Goal: Task Accomplishment & Management: Manage account settings

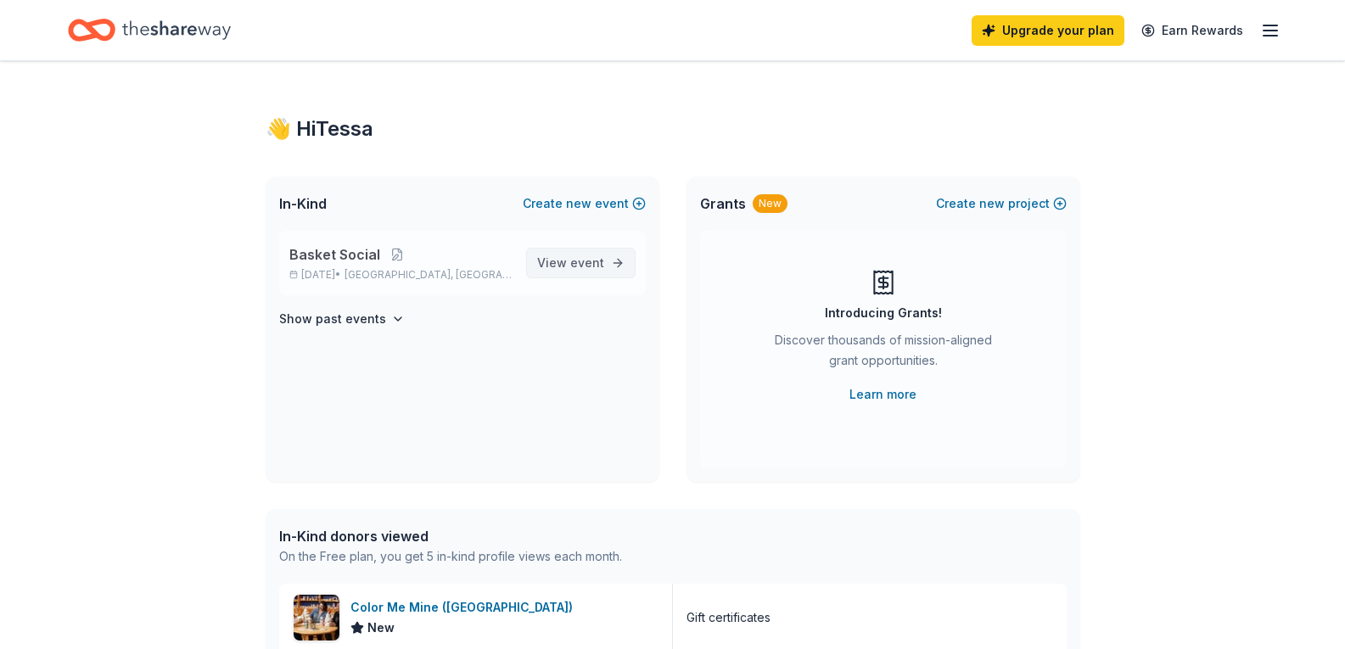
click at [608, 261] on link "View event" at bounding box center [580, 263] width 109 height 31
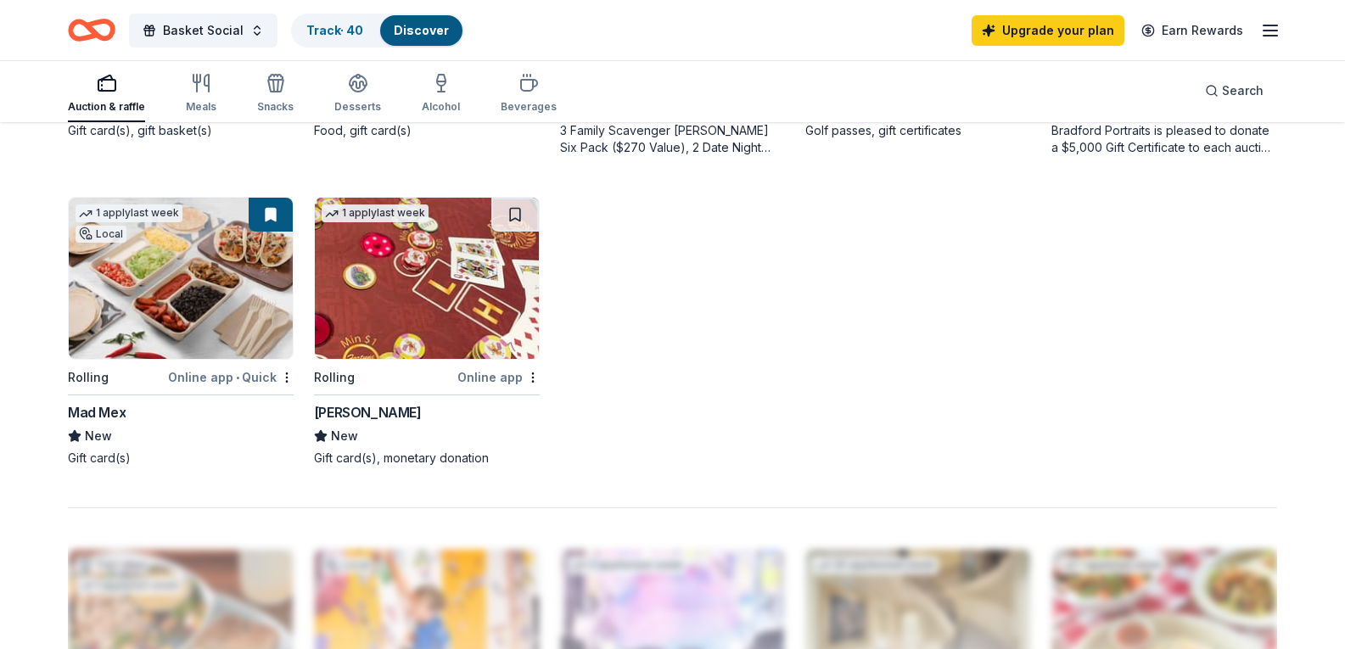
scroll to position [1188, 0]
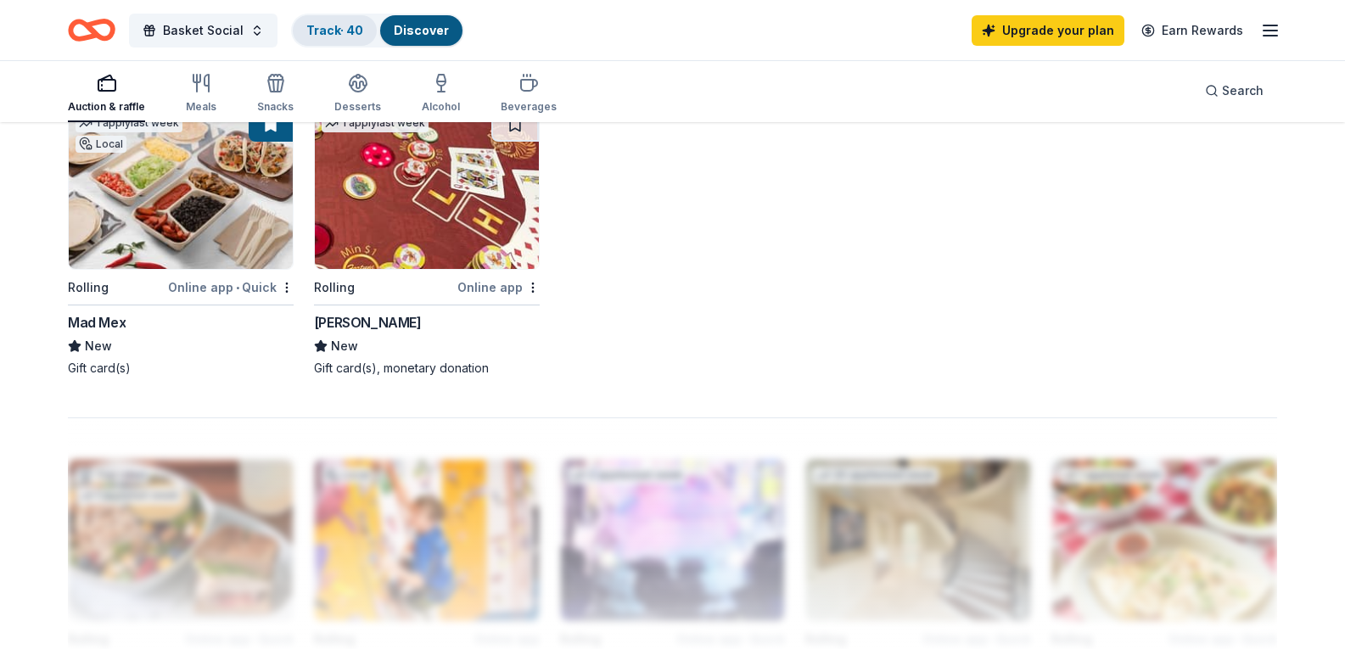
click at [352, 35] on link "Track · 40" at bounding box center [334, 30] width 57 height 14
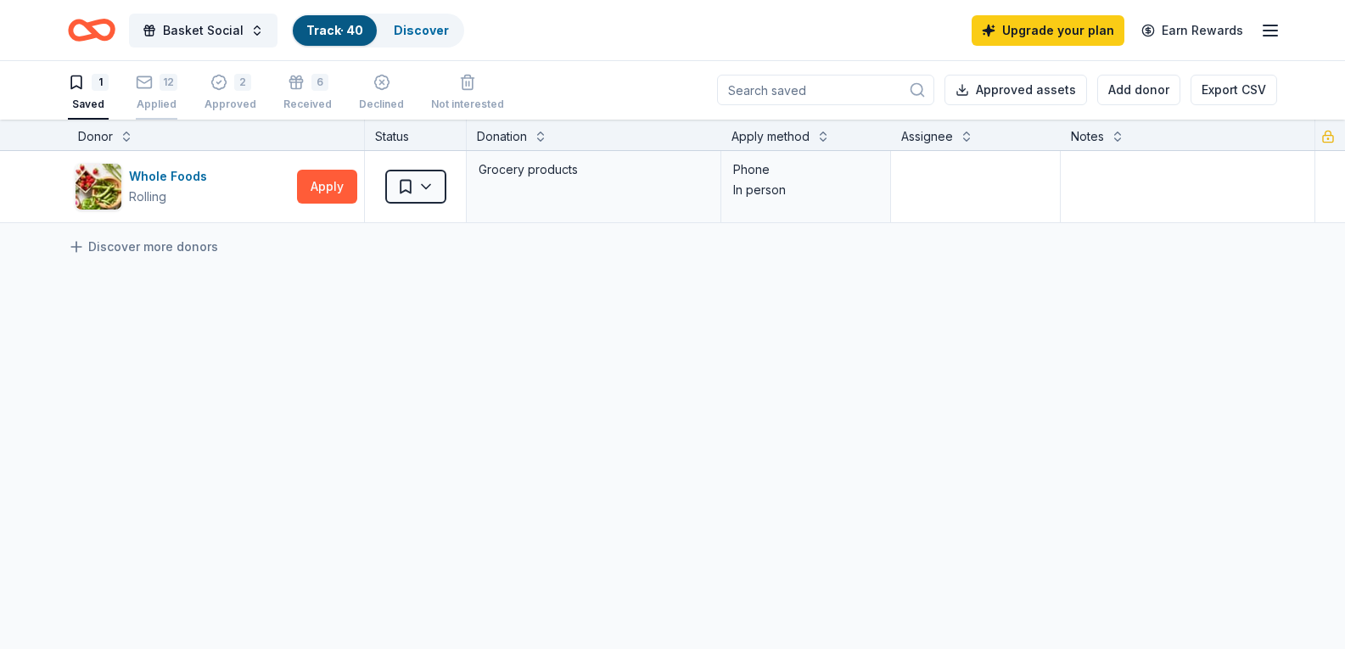
click at [172, 86] on div "12" at bounding box center [169, 82] width 18 height 17
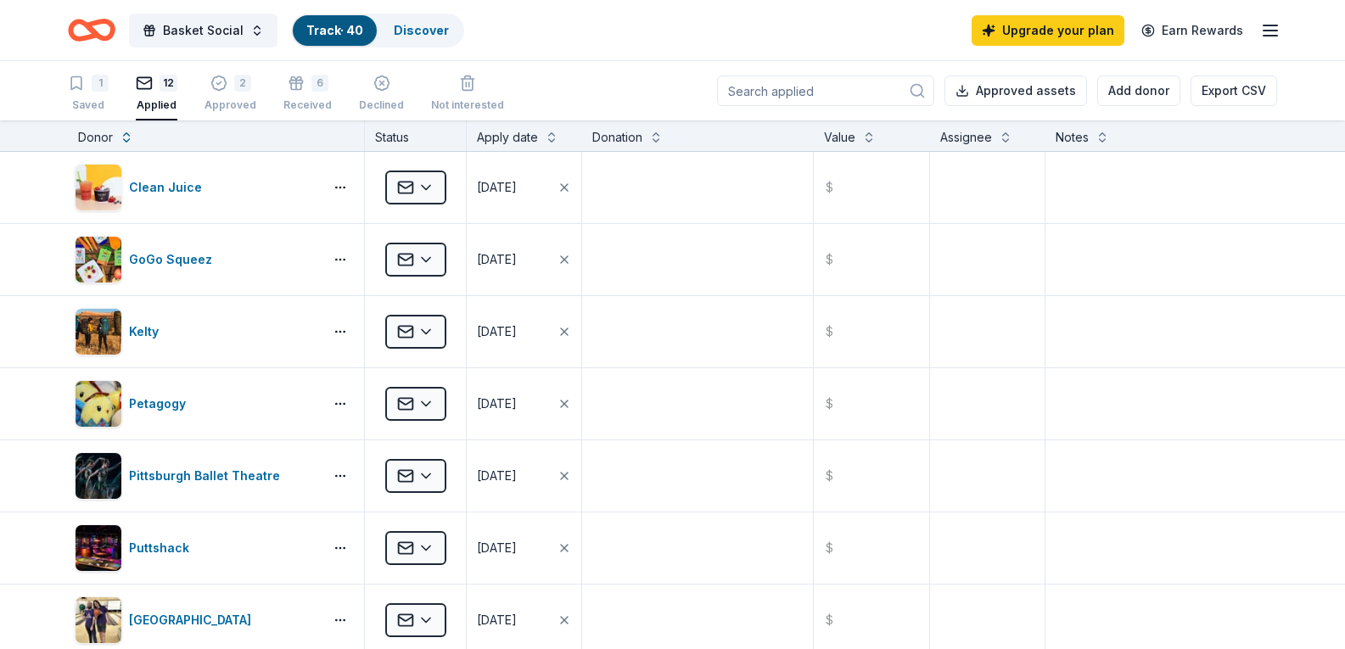
drag, startPoint x: 49, startPoint y: 97, endPoint x: 63, endPoint y: 96, distance: 13.6
click at [51, 97] on div "1 Saved 12 Applied 2 Approved 6 Received Declined Not interested Approved asset…" at bounding box center [672, 90] width 1345 height 59
click at [97, 96] on div "1 Saved" at bounding box center [88, 93] width 41 height 37
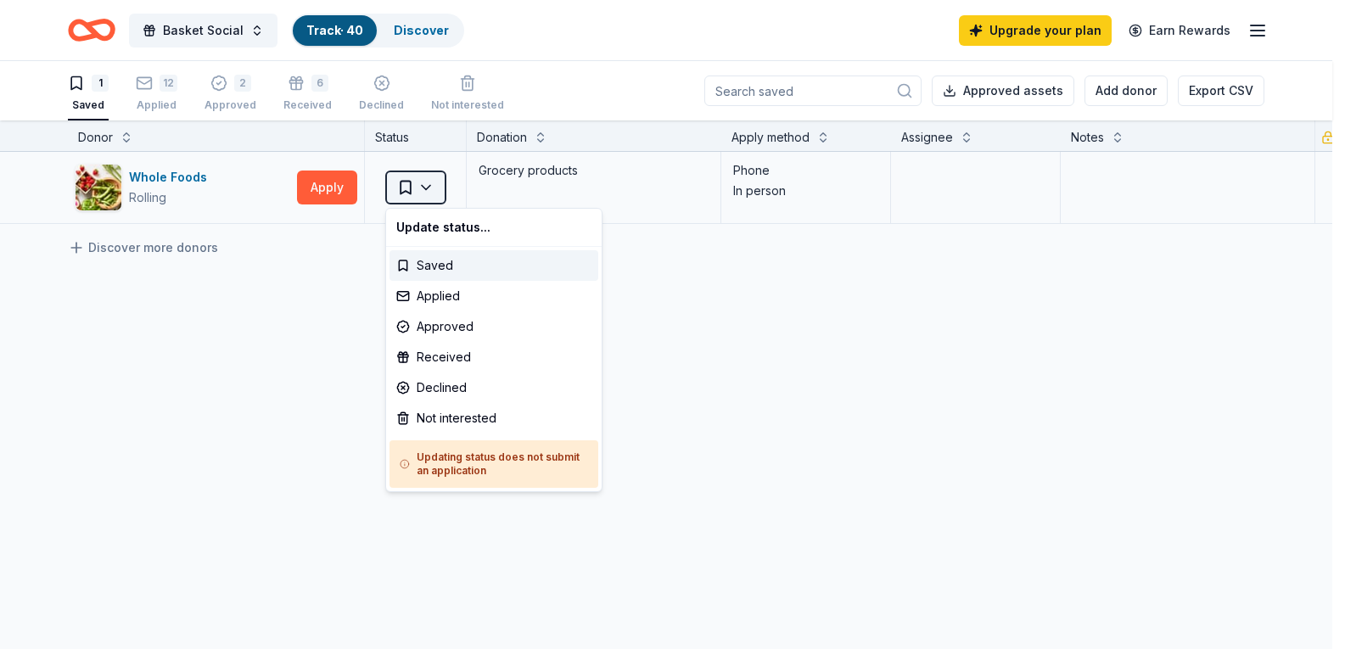
click at [417, 197] on html "Basket Social Track · 40 Discover Upgrade your plan Earn Rewards 1 Saved 12 App…" at bounding box center [672, 324] width 1345 height 649
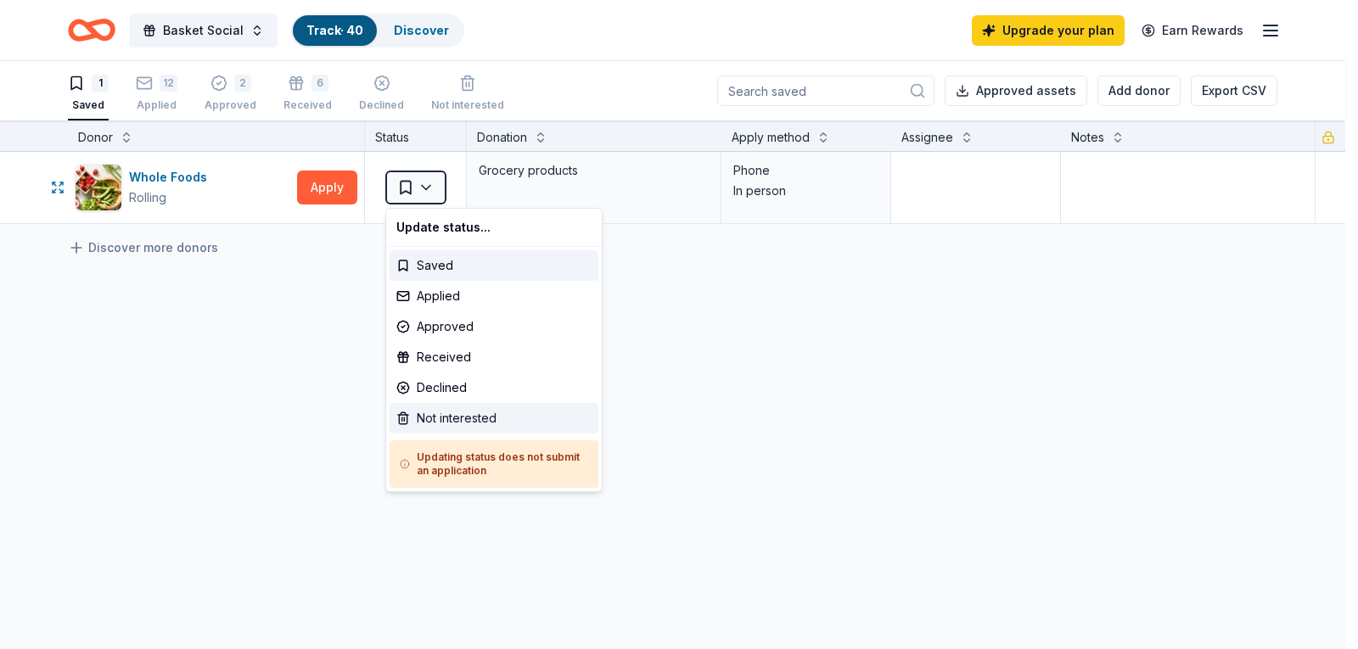
click at [486, 421] on div "Not interested" at bounding box center [494, 418] width 209 height 31
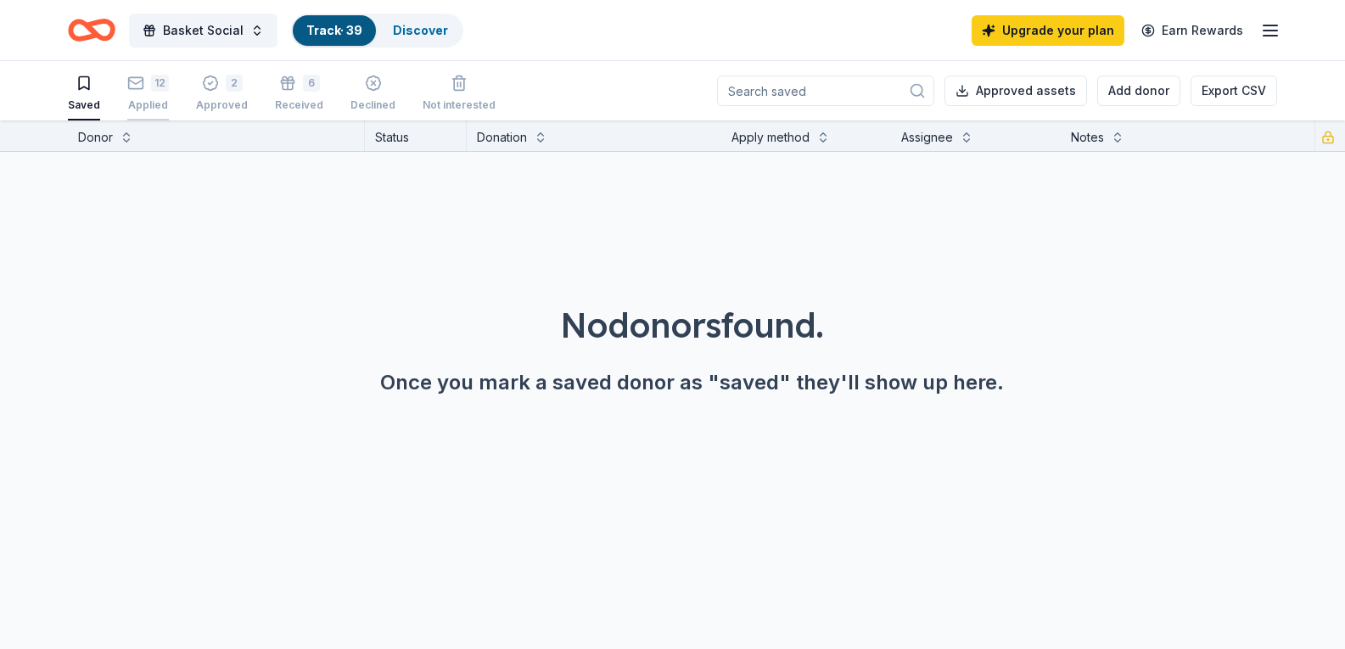
click at [145, 94] on div "12 Applied" at bounding box center [148, 93] width 42 height 37
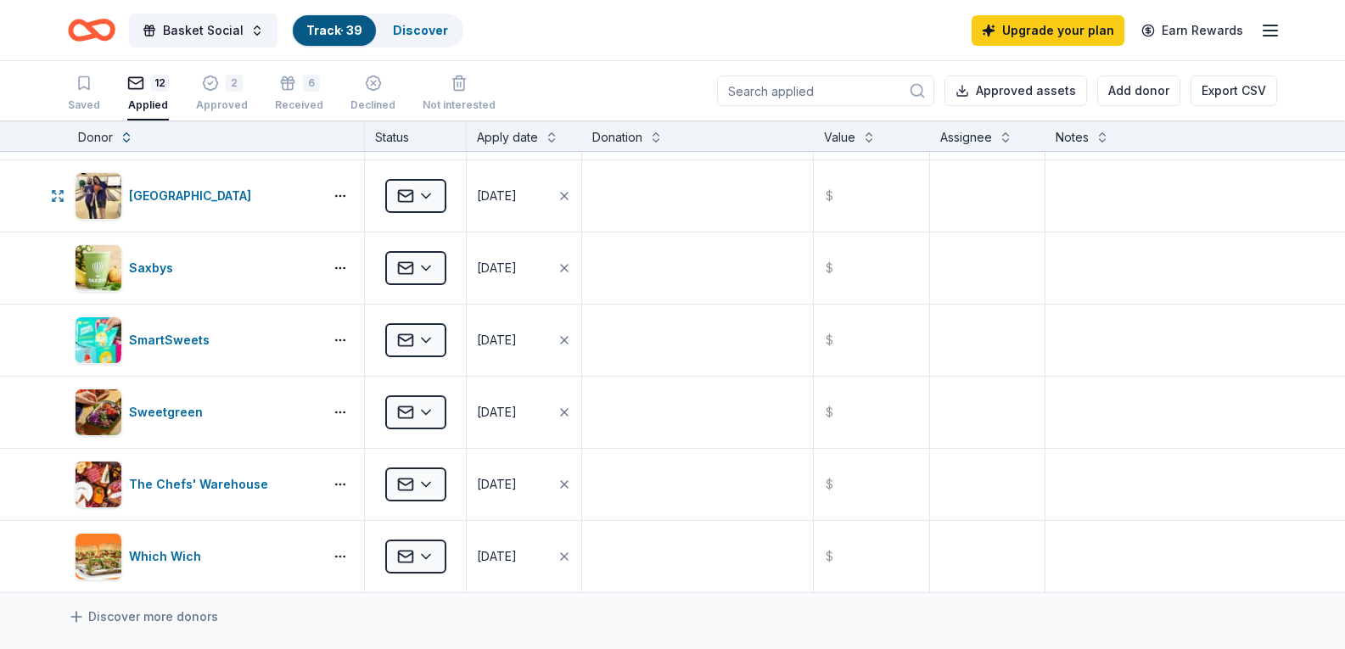
scroll to position [509, 0]
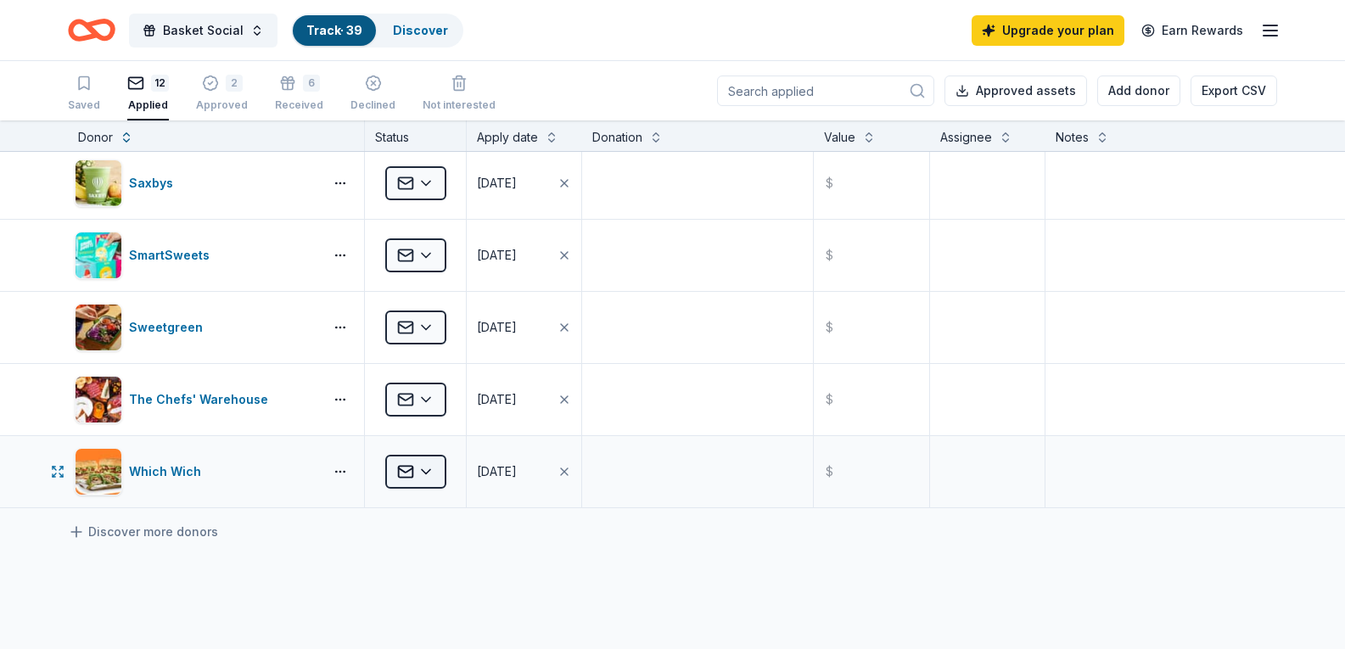
click at [421, 472] on html "Basket Social Track · 39 Discover Upgrade your plan Earn Rewards Saved 12 Appli…" at bounding box center [672, 324] width 1345 height 649
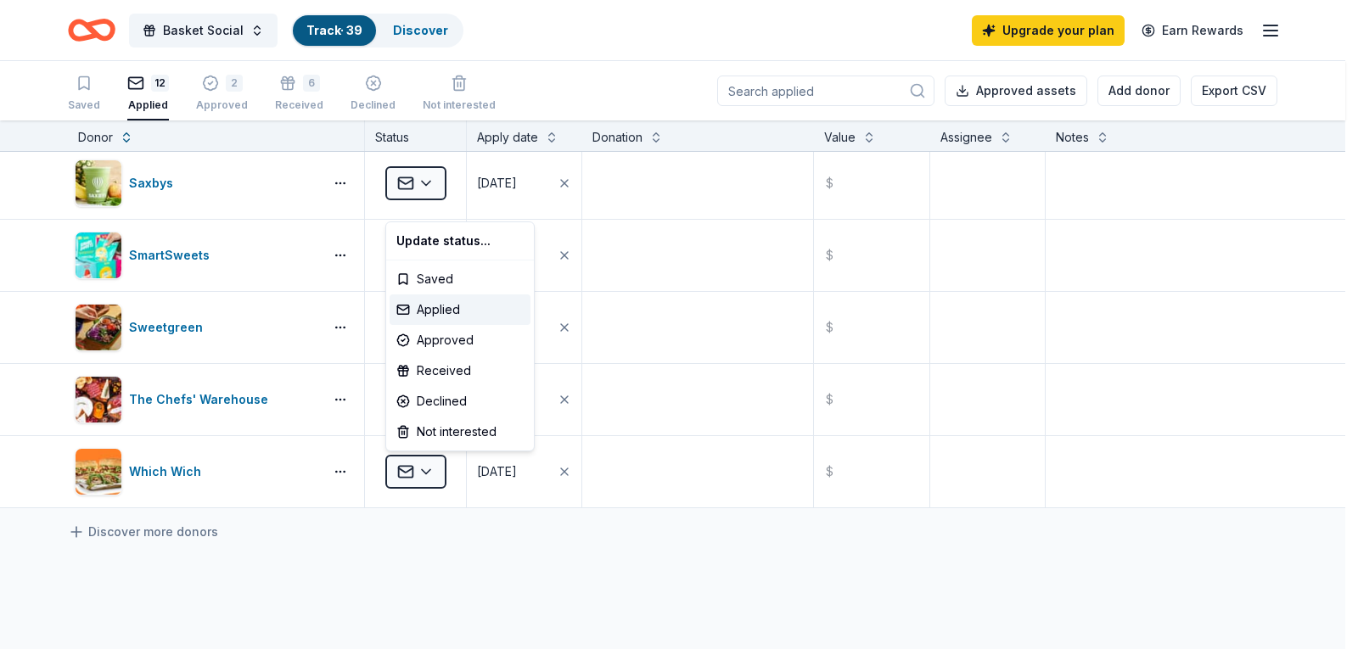
click at [339, 569] on html "Basket Social Track · 39 Discover Upgrade your plan Earn Rewards Saved 12 Appli…" at bounding box center [679, 324] width 1358 height 649
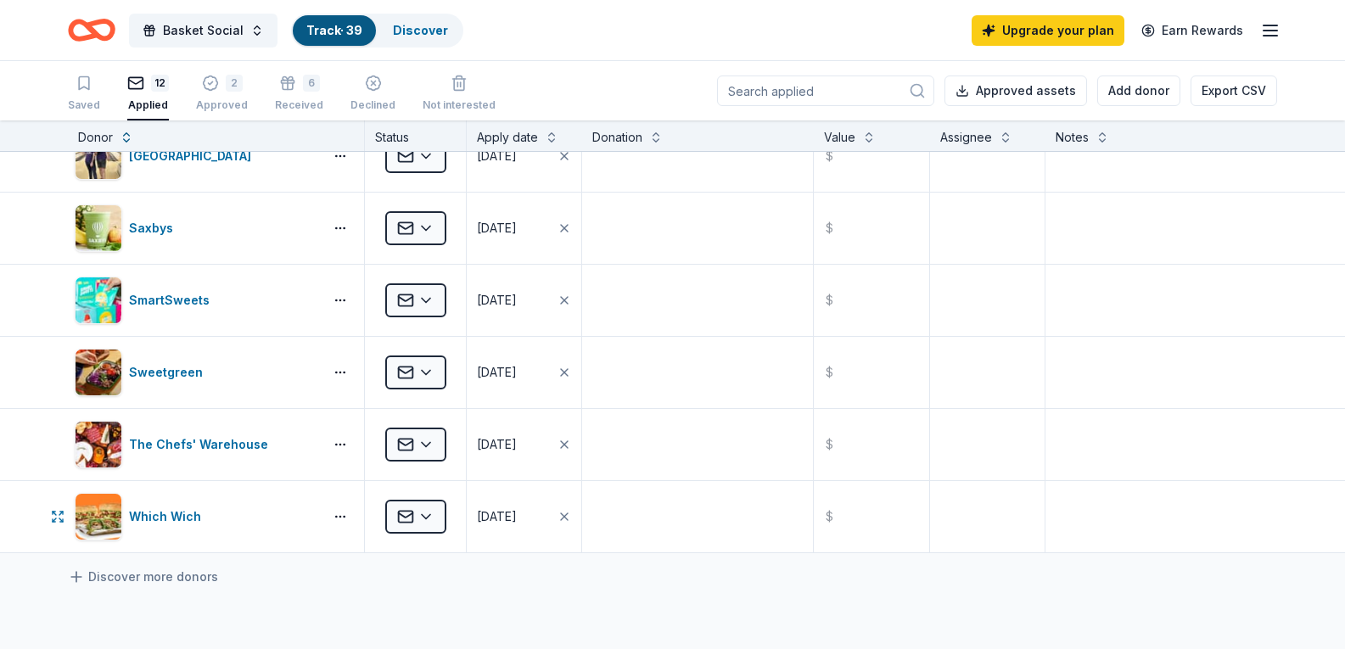
scroll to position [594, 0]
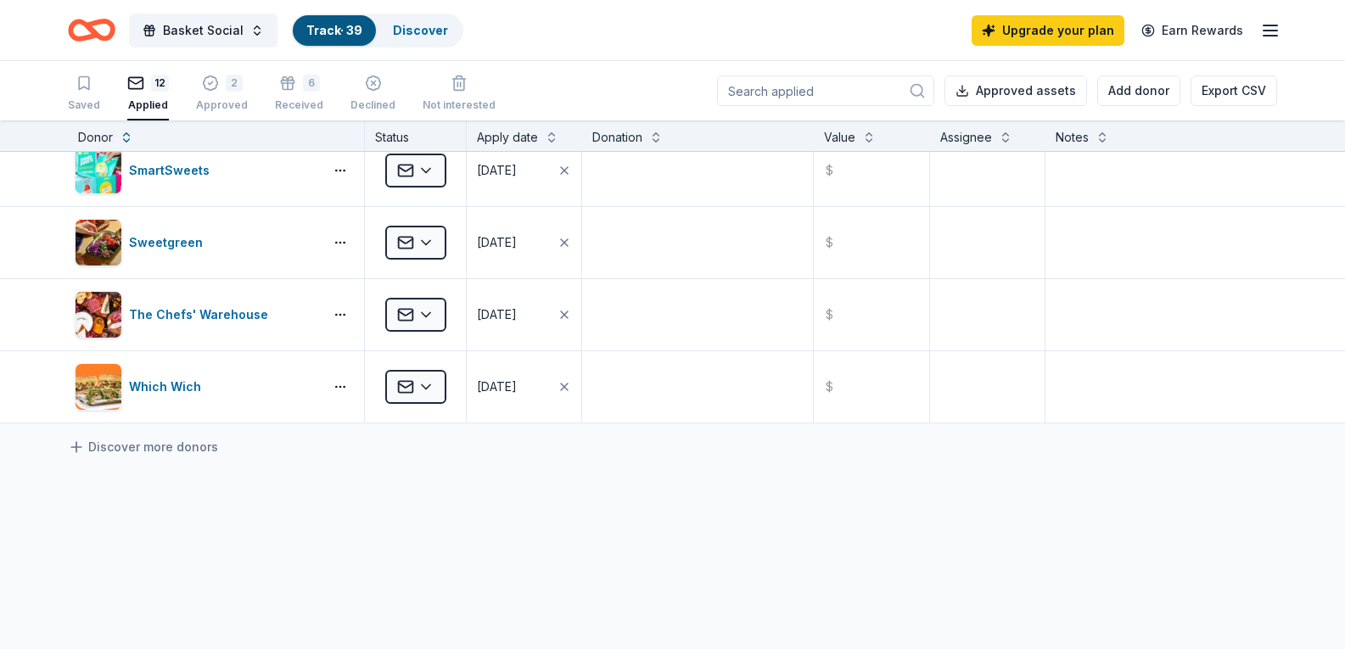
click at [167, 543] on div "Clean Juice Applied [DATE] $ GoGo Squeez Applied [DATE] $ Kelty Applied [DATE] …" at bounding box center [672, 150] width 1345 height 1185
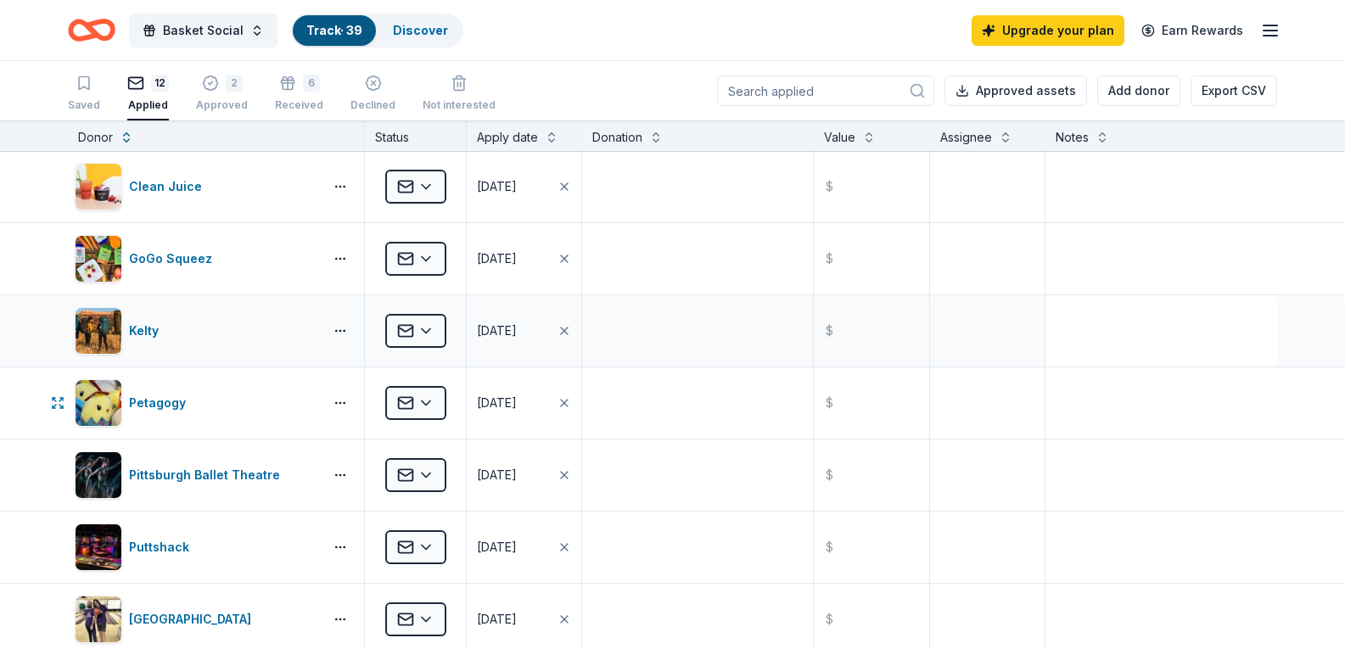
scroll to position [0, 0]
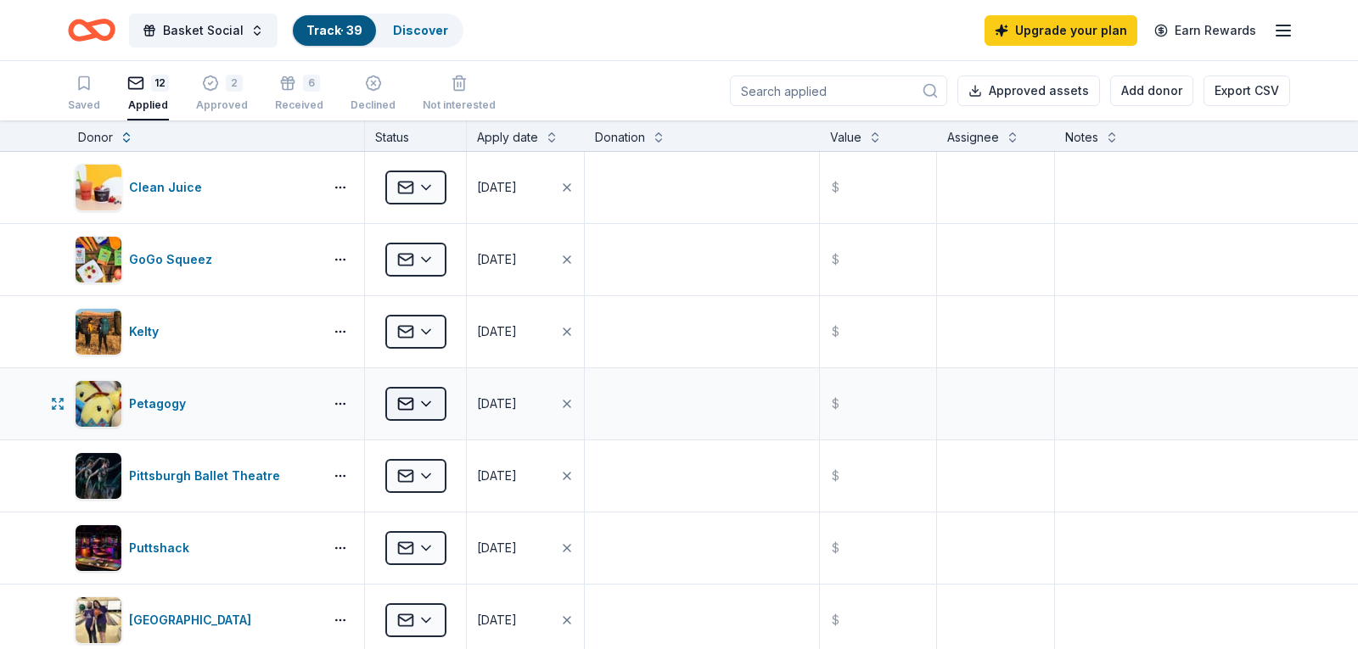
click at [436, 407] on html "Basket Social Track · 39 Discover Upgrade your plan Earn Rewards Saved 12 Appli…" at bounding box center [679, 324] width 1358 height 649
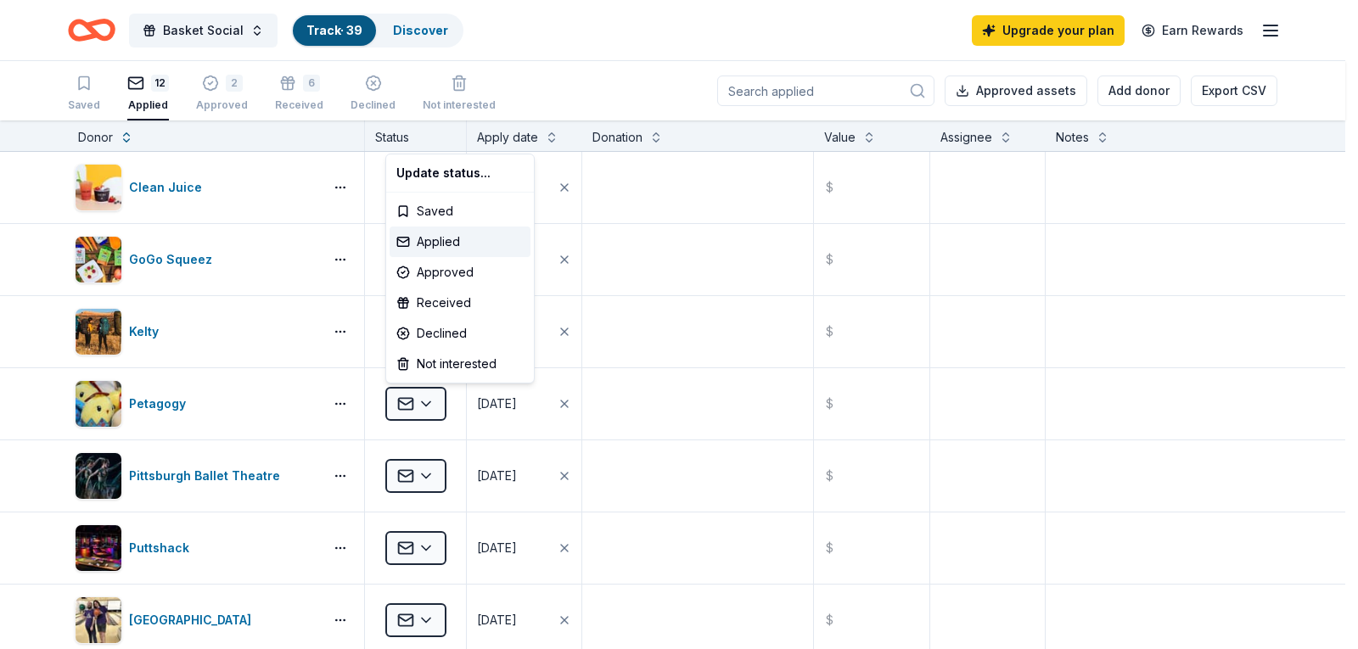
click at [610, 54] on html "Basket Social Track · 39 Discover Upgrade your plan Earn Rewards Saved 12 Appli…" at bounding box center [679, 324] width 1358 height 649
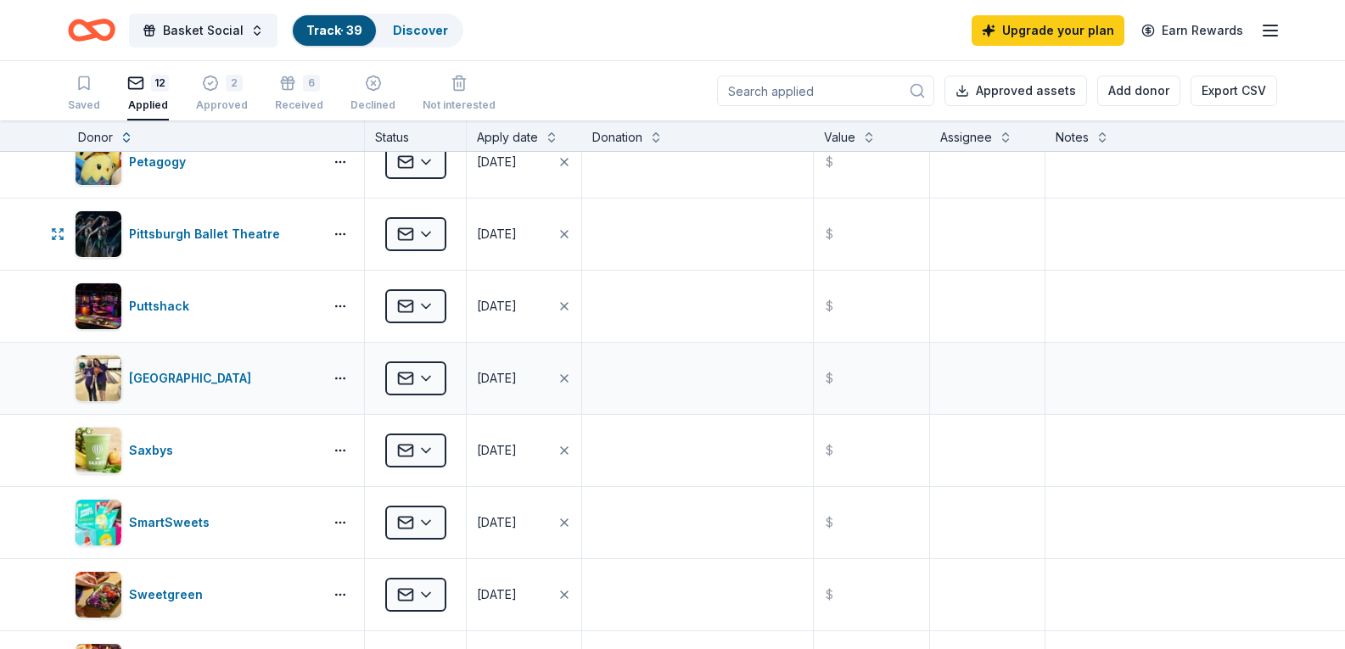
scroll to position [255, 0]
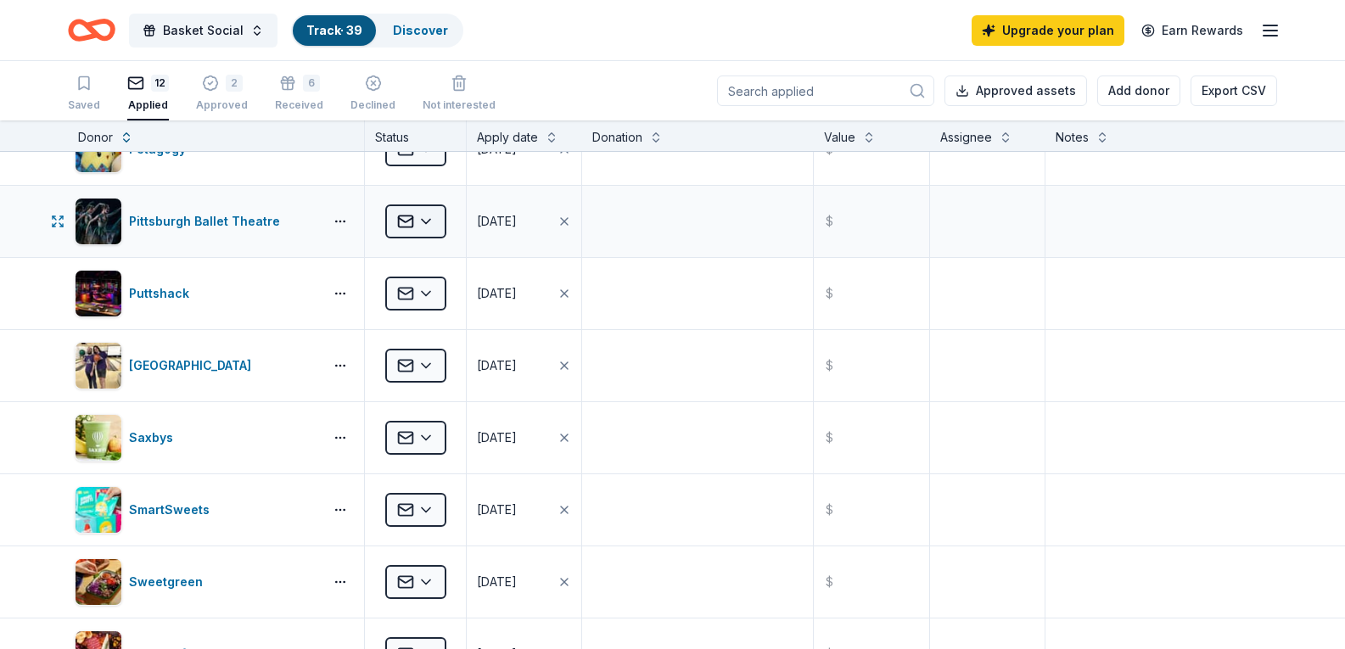
click at [400, 215] on html "Basket Social Track · 39 Discover Upgrade your plan Earn Rewards Saved 12 Appli…" at bounding box center [672, 324] width 1345 height 649
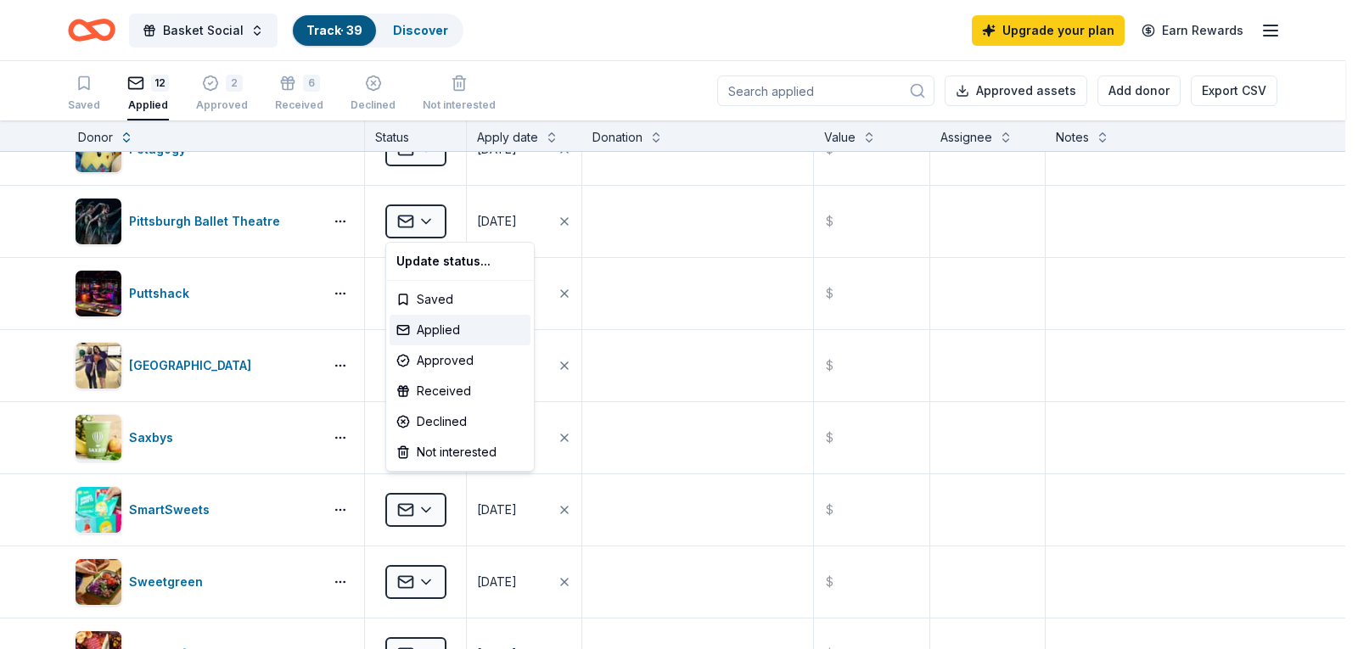
click at [608, 81] on html "Basket Social Track · 39 Discover Upgrade your plan Earn Rewards Saved 12 Appli…" at bounding box center [679, 324] width 1358 height 649
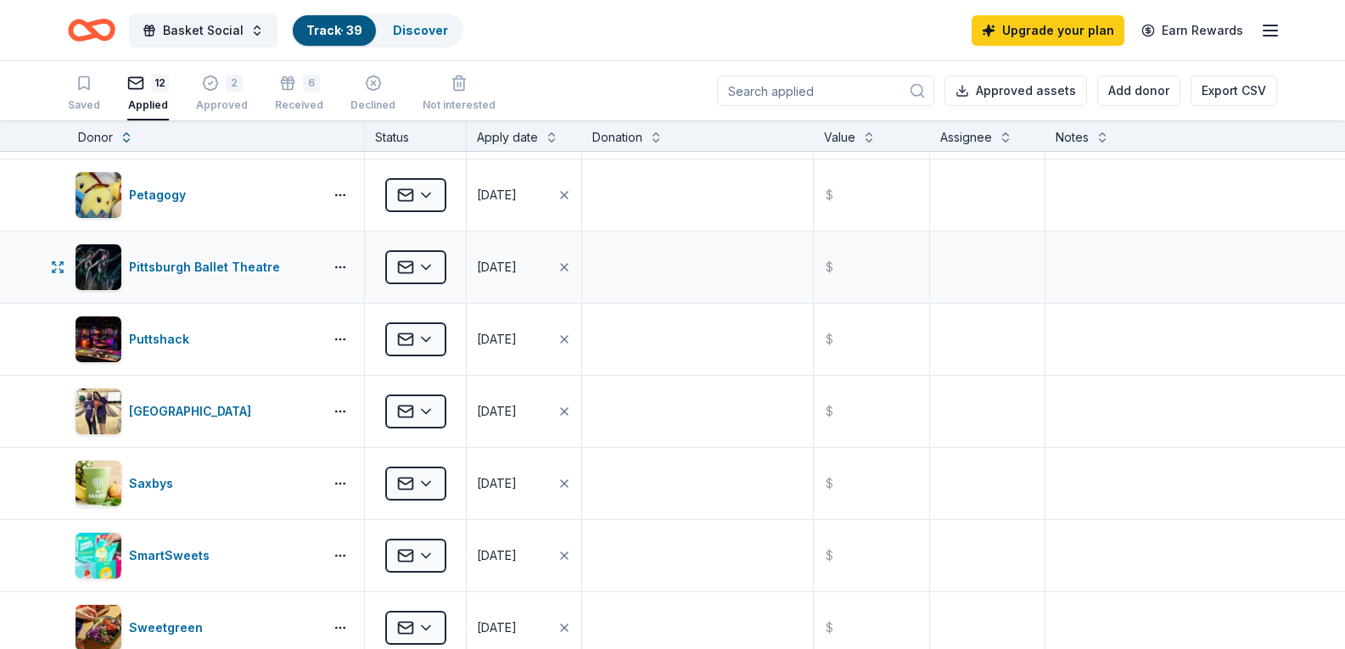
scroll to position [170, 0]
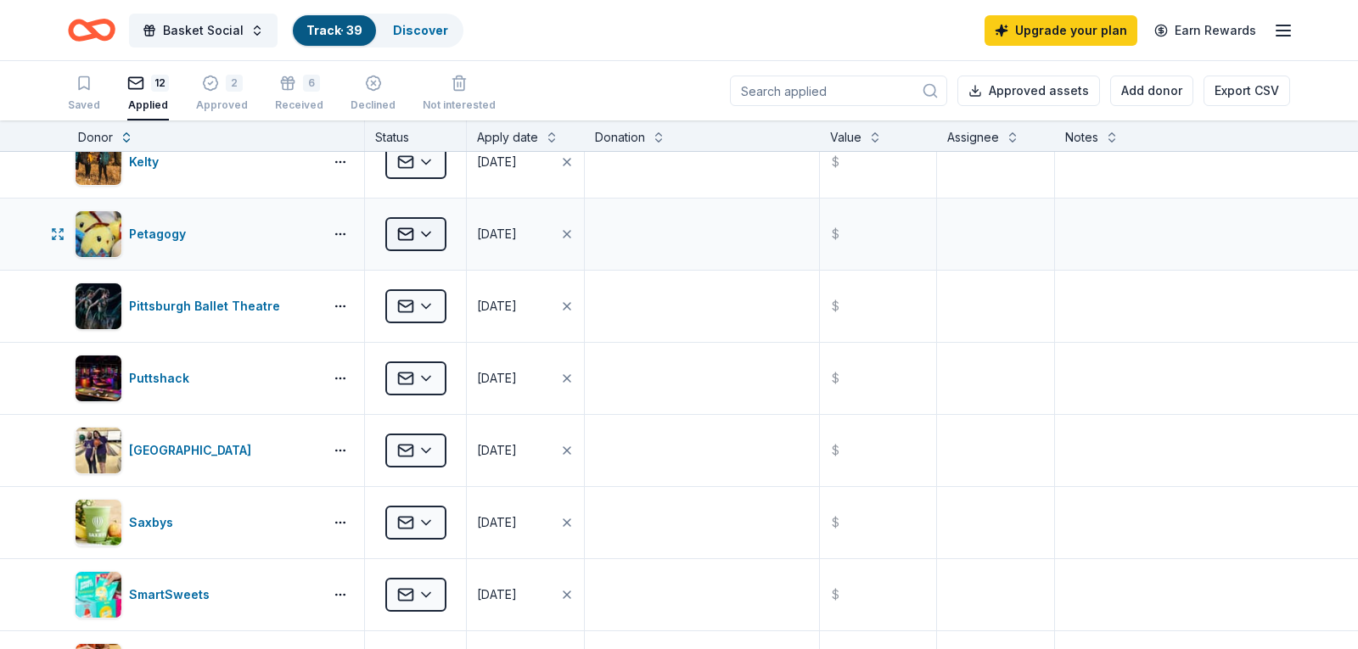
click at [427, 241] on html "Basket Social Track · 39 Discover Upgrade your plan Earn Rewards Saved 12 Appli…" at bounding box center [679, 324] width 1358 height 649
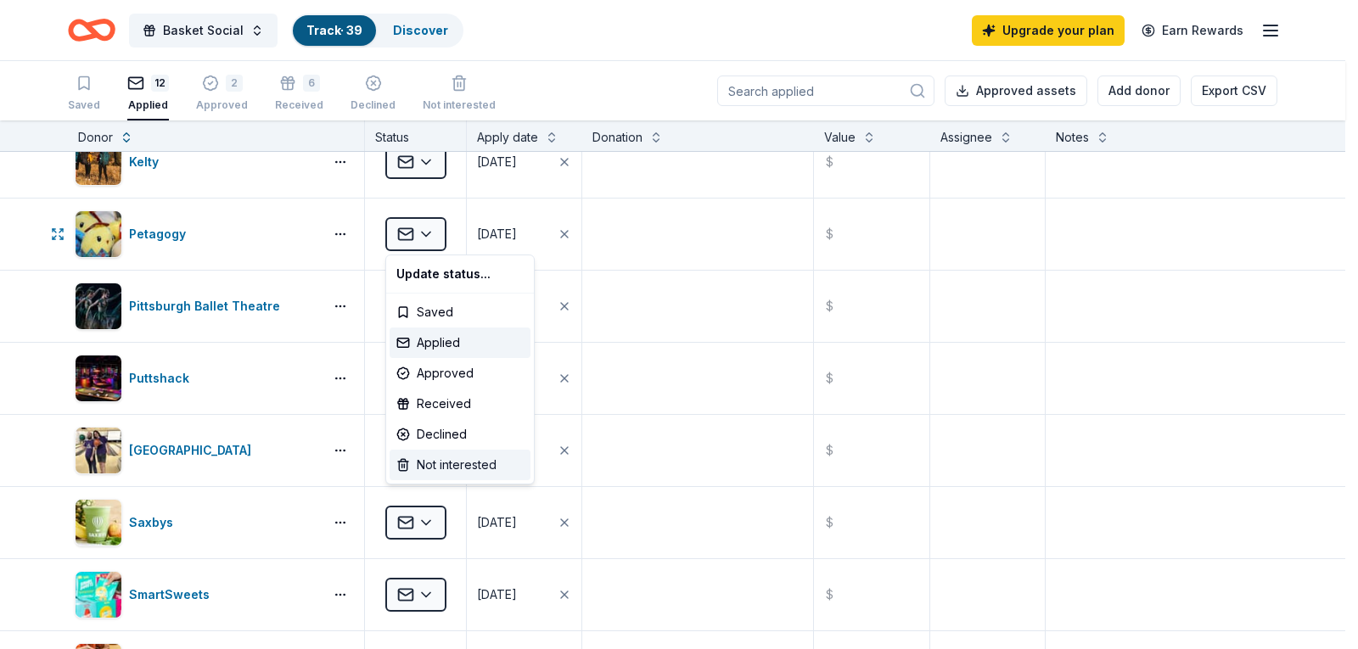
click at [444, 469] on div "Not interested" at bounding box center [460, 465] width 141 height 31
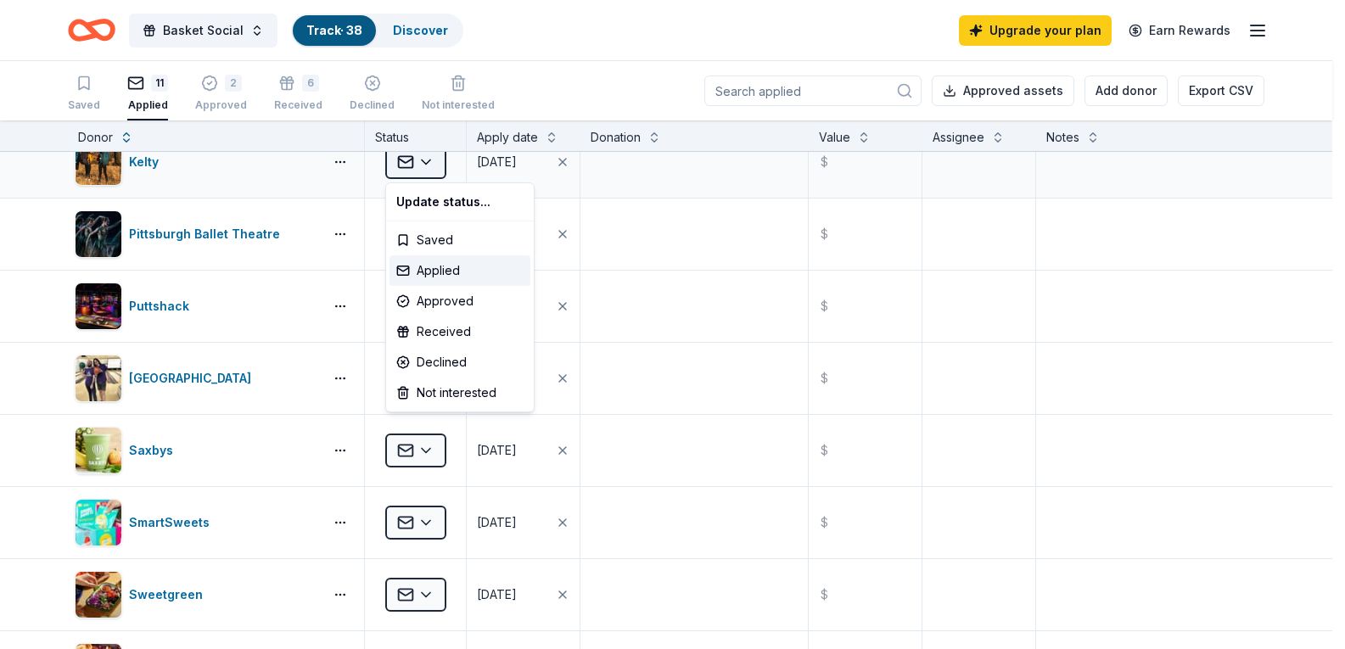
click at [429, 161] on html "Basket Social Track · 38 Discover Upgrade your plan Earn Rewards Saved 11 Appli…" at bounding box center [672, 324] width 1345 height 649
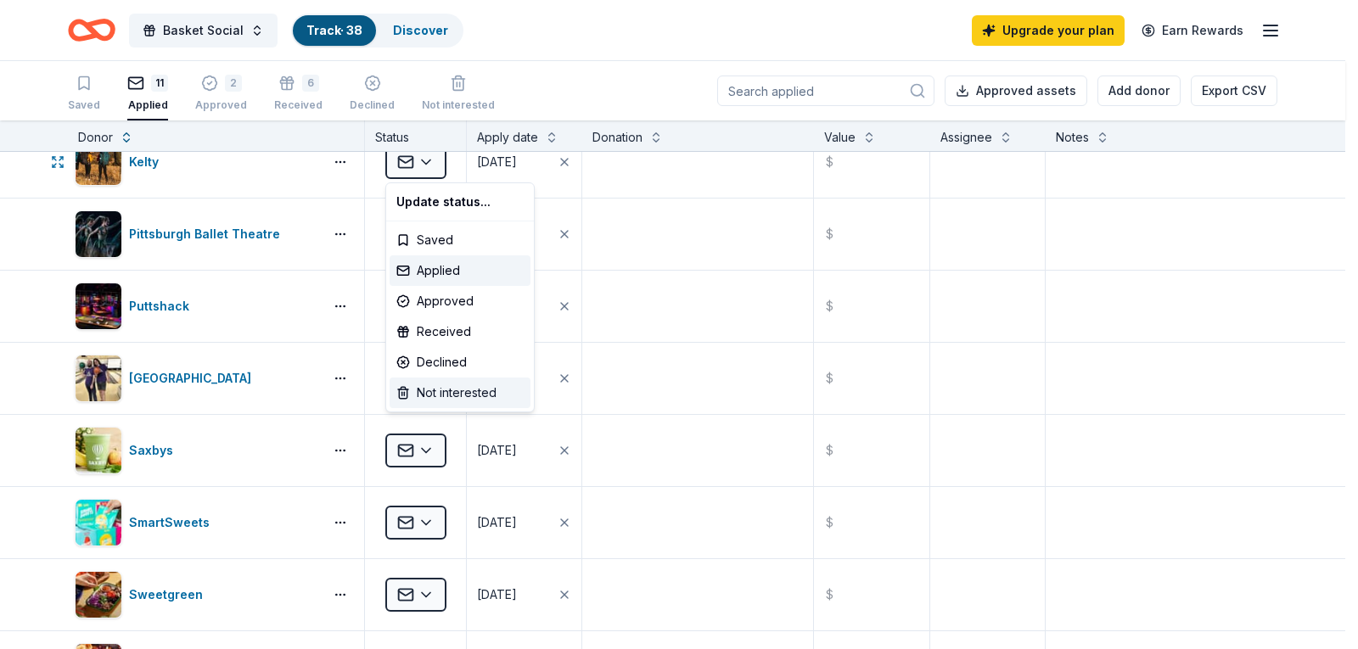
click at [462, 392] on div "Not interested" at bounding box center [460, 393] width 141 height 31
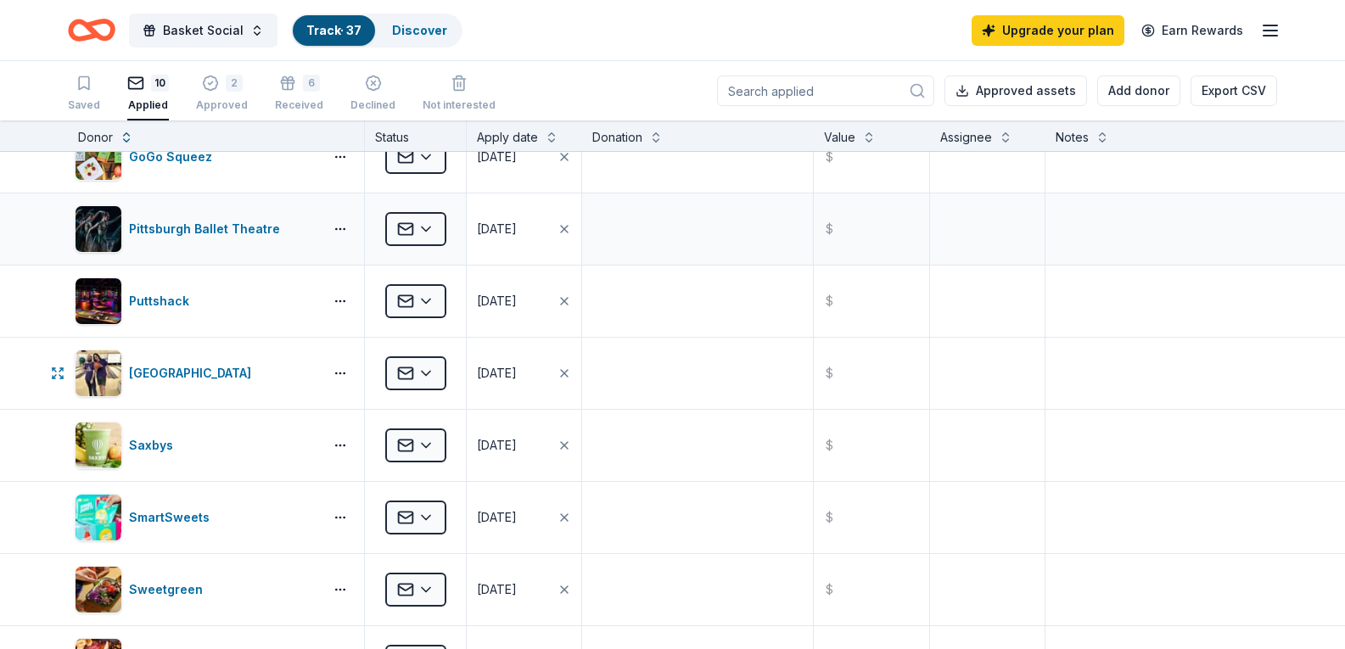
scroll to position [0, 0]
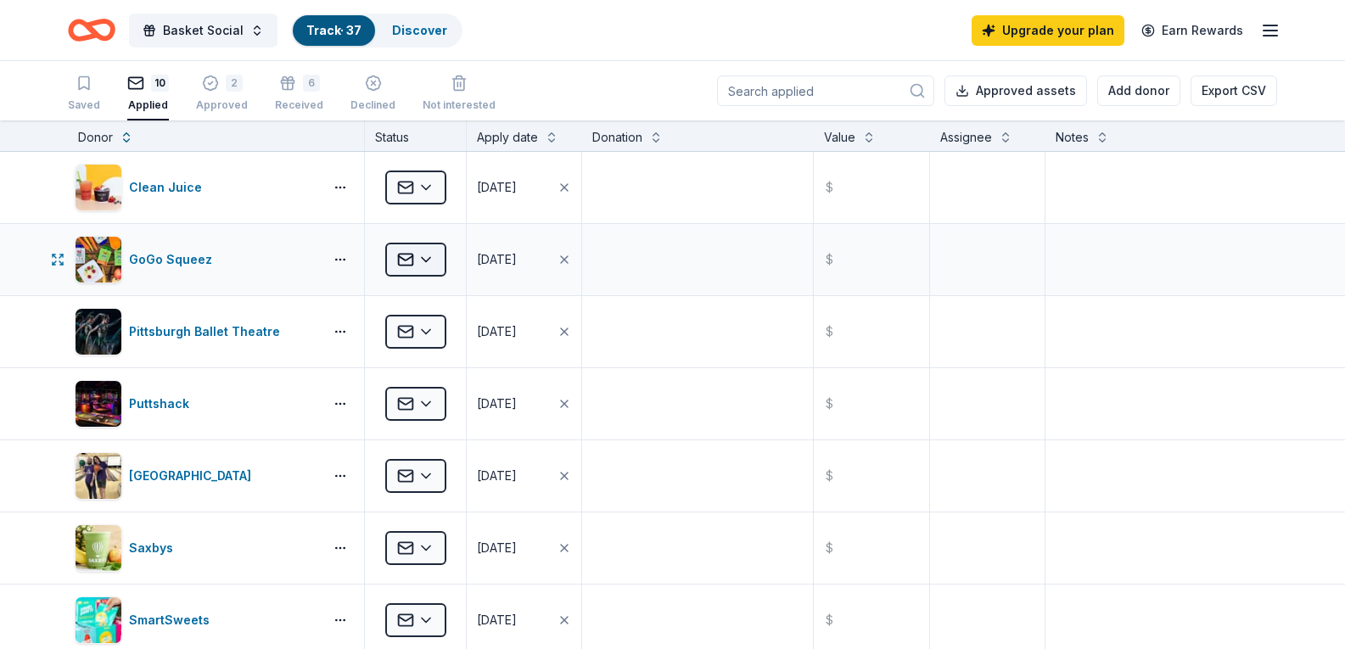
click at [434, 264] on html "Basket Social Track · 37 Discover Upgrade your plan Earn Rewards Saved 10 Appli…" at bounding box center [672, 324] width 1345 height 649
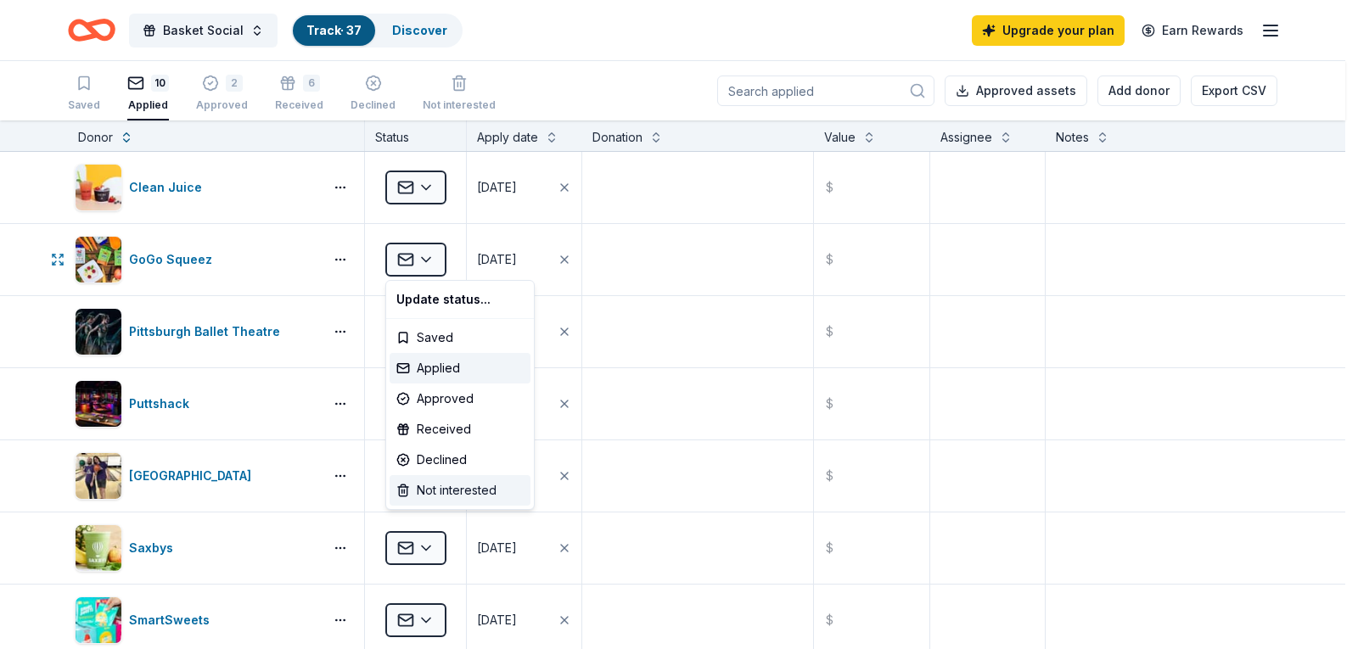
click at [470, 493] on div "Not interested" at bounding box center [460, 490] width 141 height 31
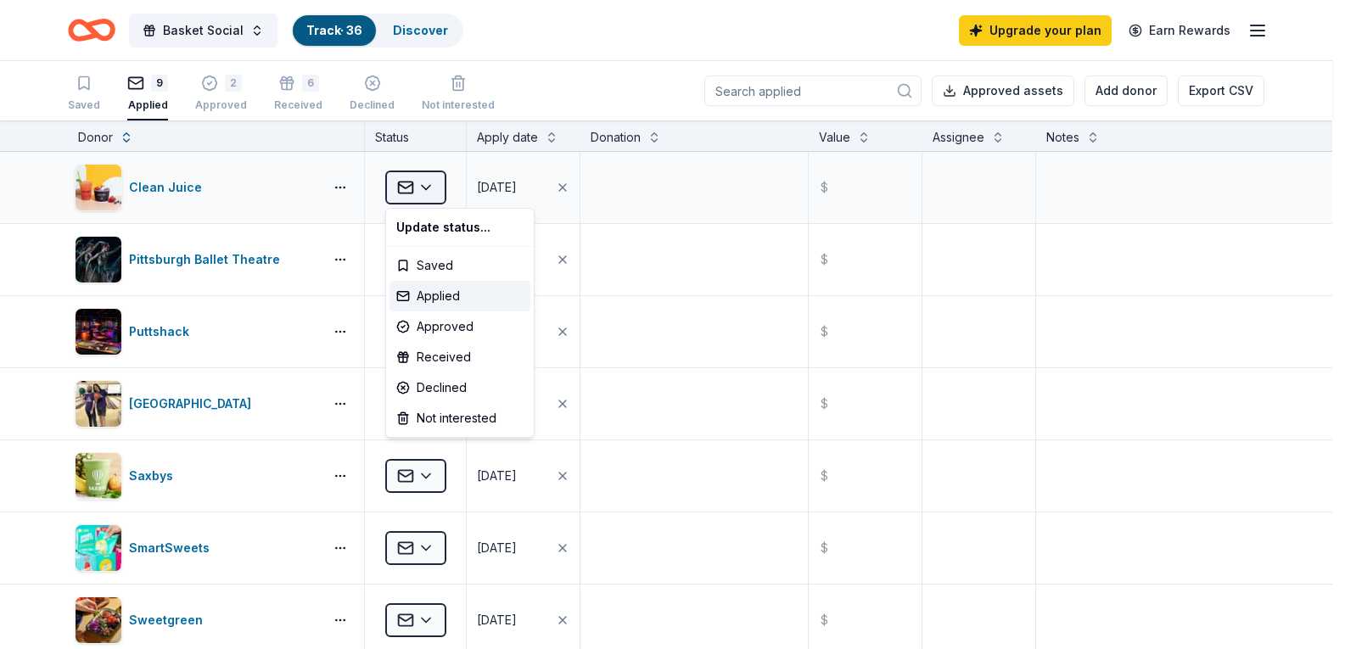
click at [408, 184] on html "Basket Social Track · 36 Discover Upgrade your plan Earn Rewards Saved 9 Applie…" at bounding box center [672, 324] width 1345 height 649
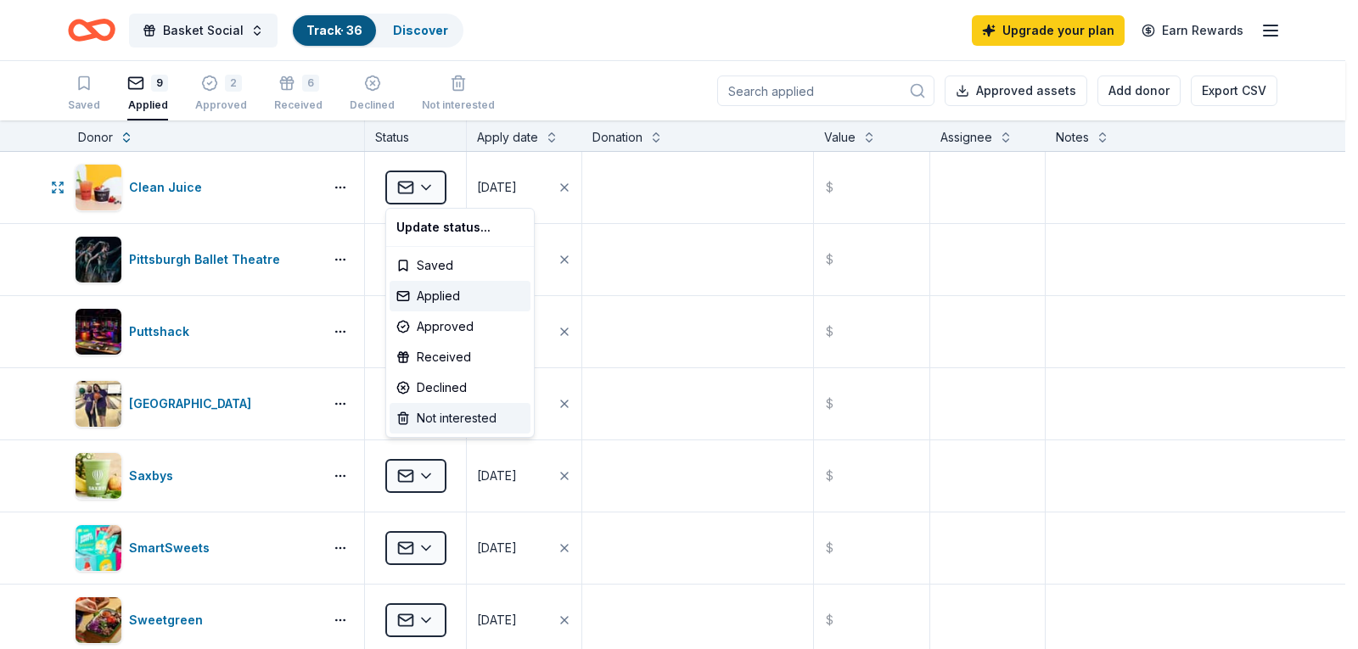
click at [481, 422] on div "Not interested" at bounding box center [460, 418] width 141 height 31
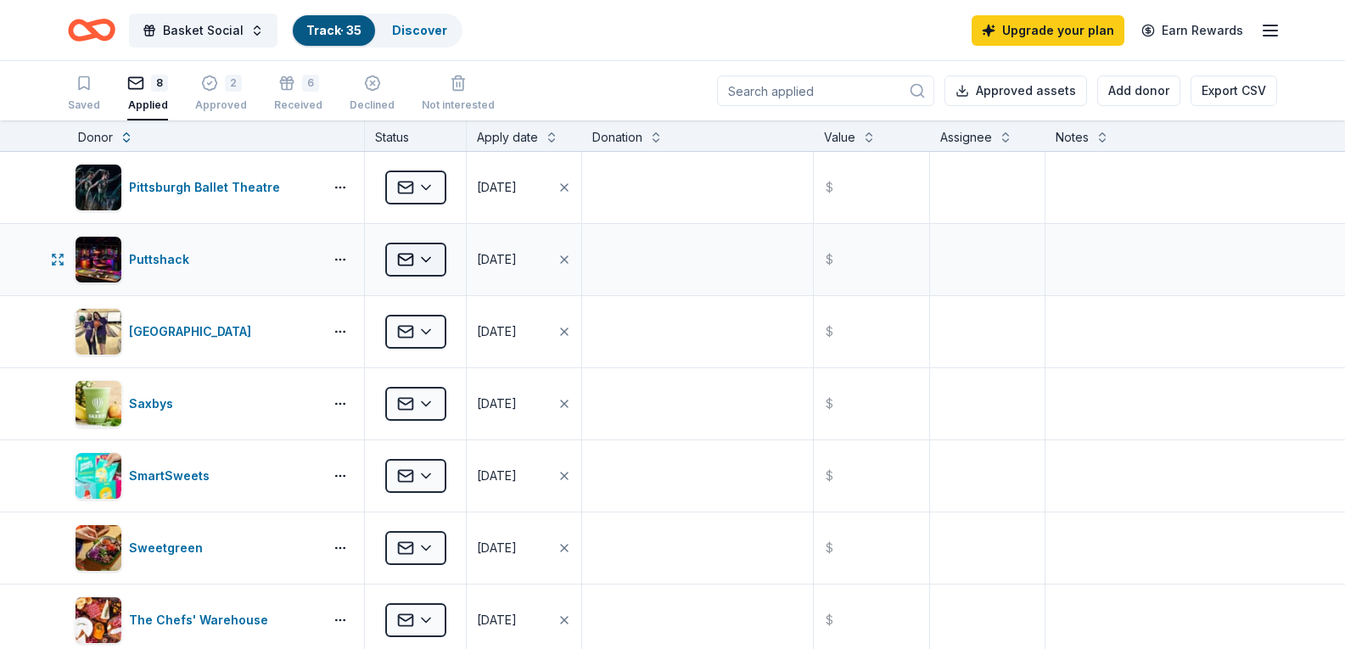
click at [418, 251] on html "Basket Social Track · 35 Discover Upgrade your plan Earn Rewards Saved 8 Applie…" at bounding box center [672, 324] width 1345 height 649
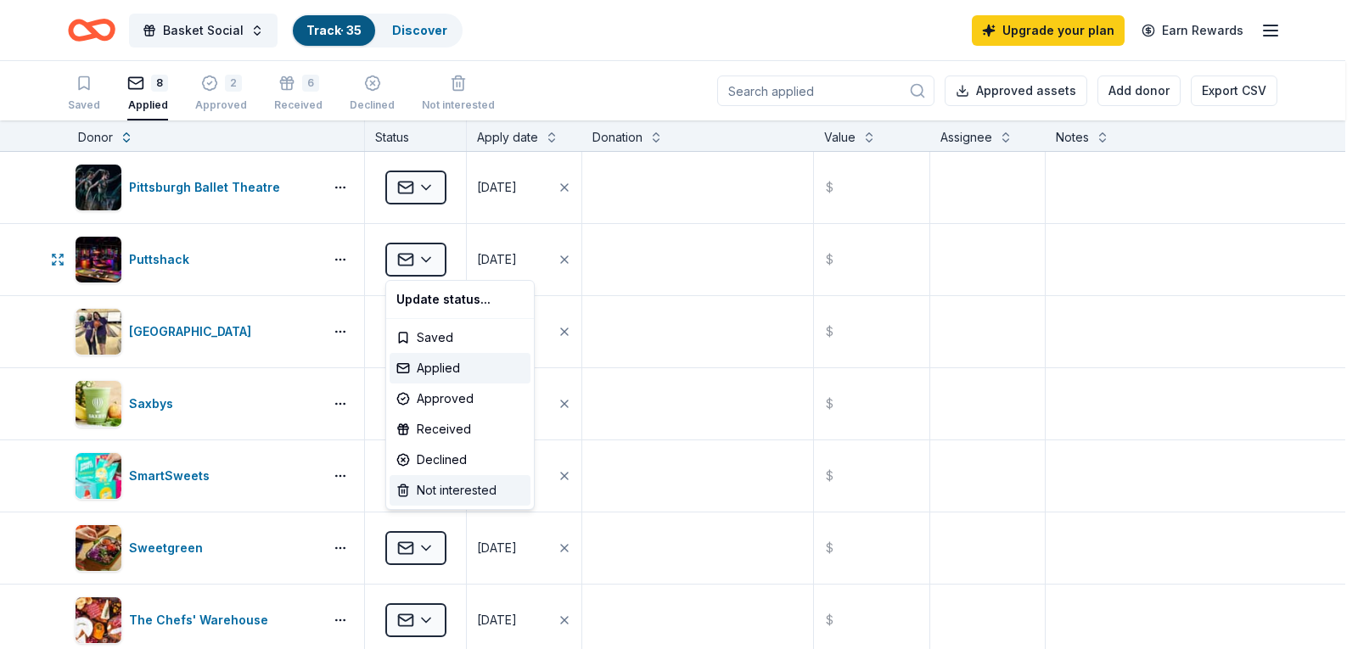
click at [477, 501] on div "Not interested" at bounding box center [460, 490] width 141 height 31
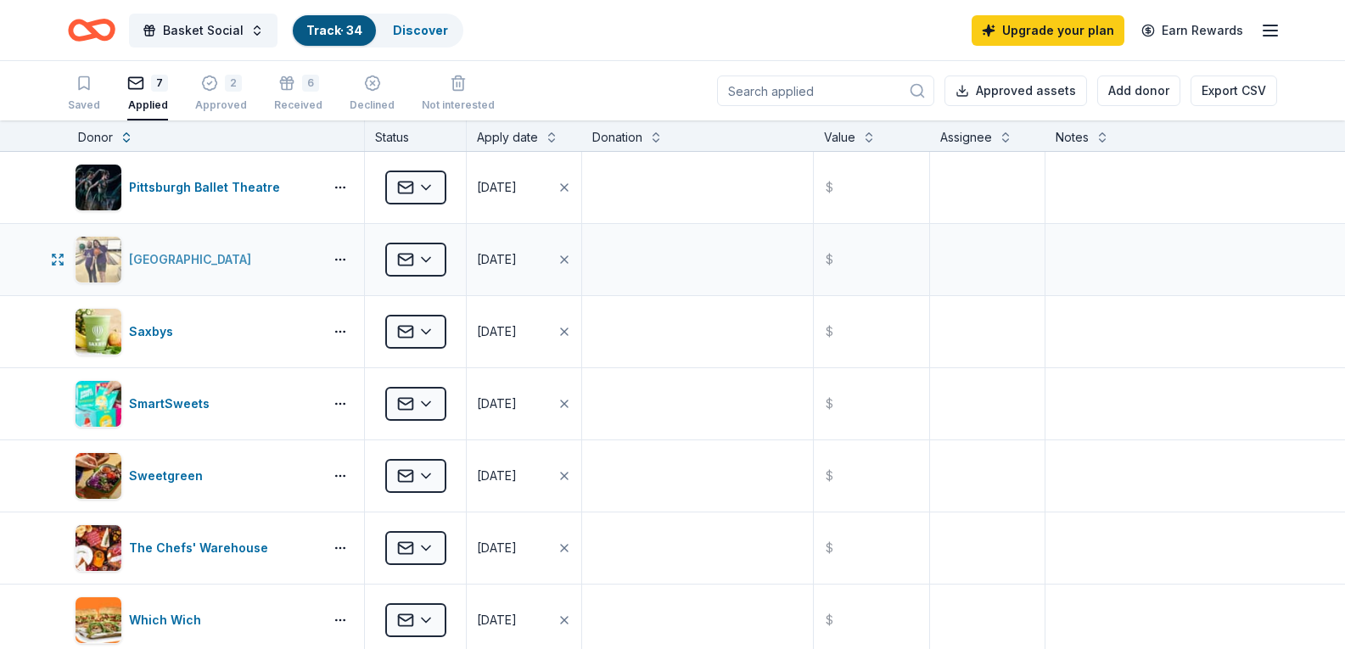
click at [258, 258] on div "[GEOGRAPHIC_DATA]" at bounding box center [193, 259] width 129 height 20
click at [405, 267] on html "Basket Social Track · 34 Discover Upgrade your plan Earn Rewards Saved 7 Applie…" at bounding box center [672, 324] width 1345 height 649
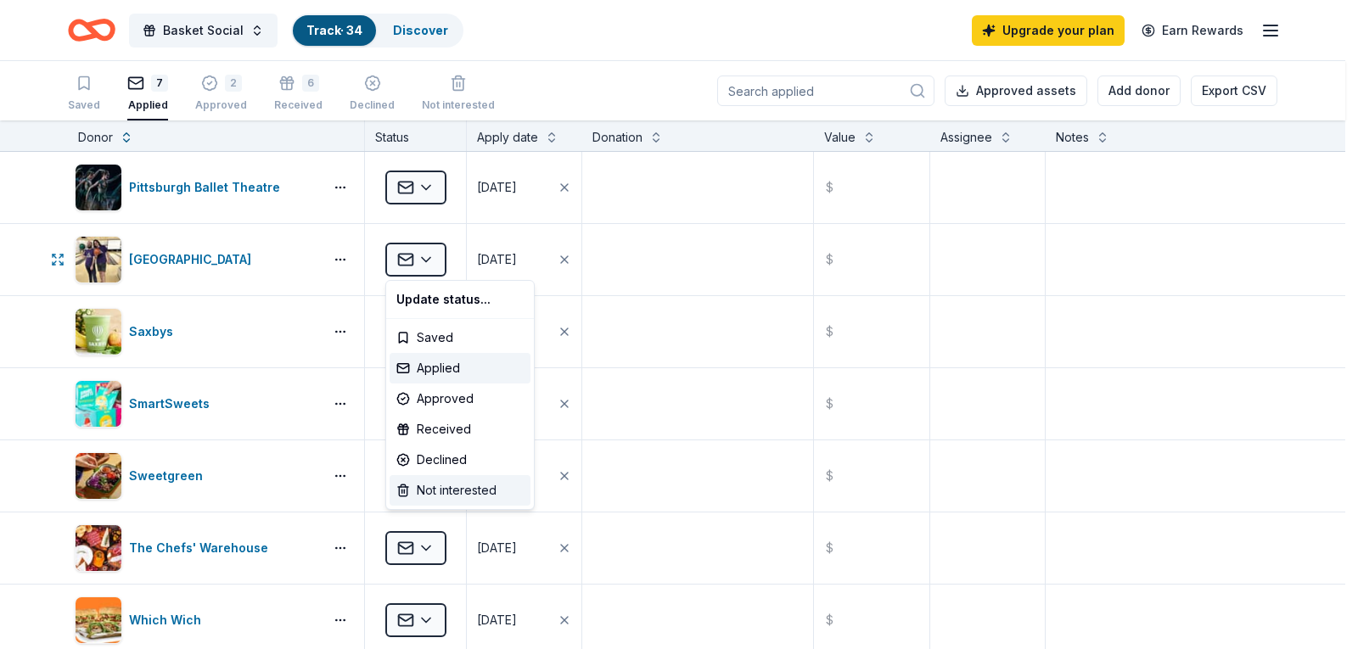
click at [452, 489] on div "Not interested" at bounding box center [460, 490] width 141 height 31
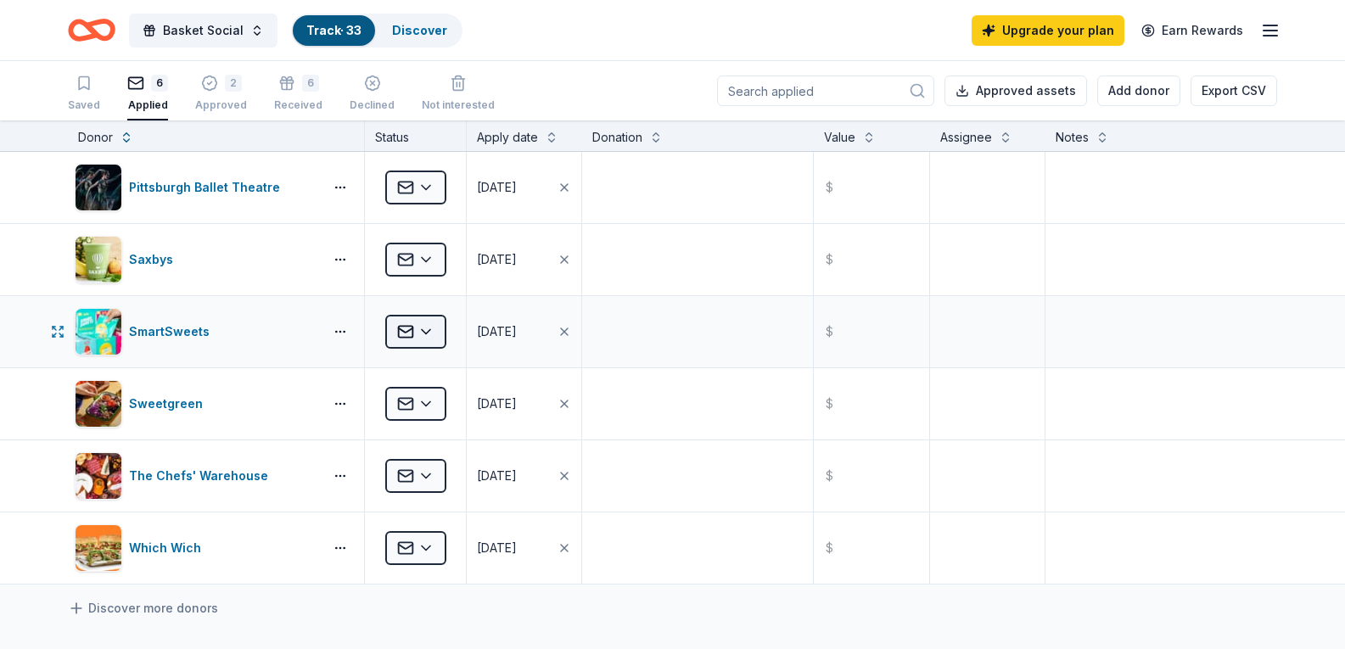
click at [422, 343] on html "Basket Social Track · 33 Discover Upgrade your plan Earn Rewards Saved 6 Applie…" at bounding box center [672, 324] width 1345 height 649
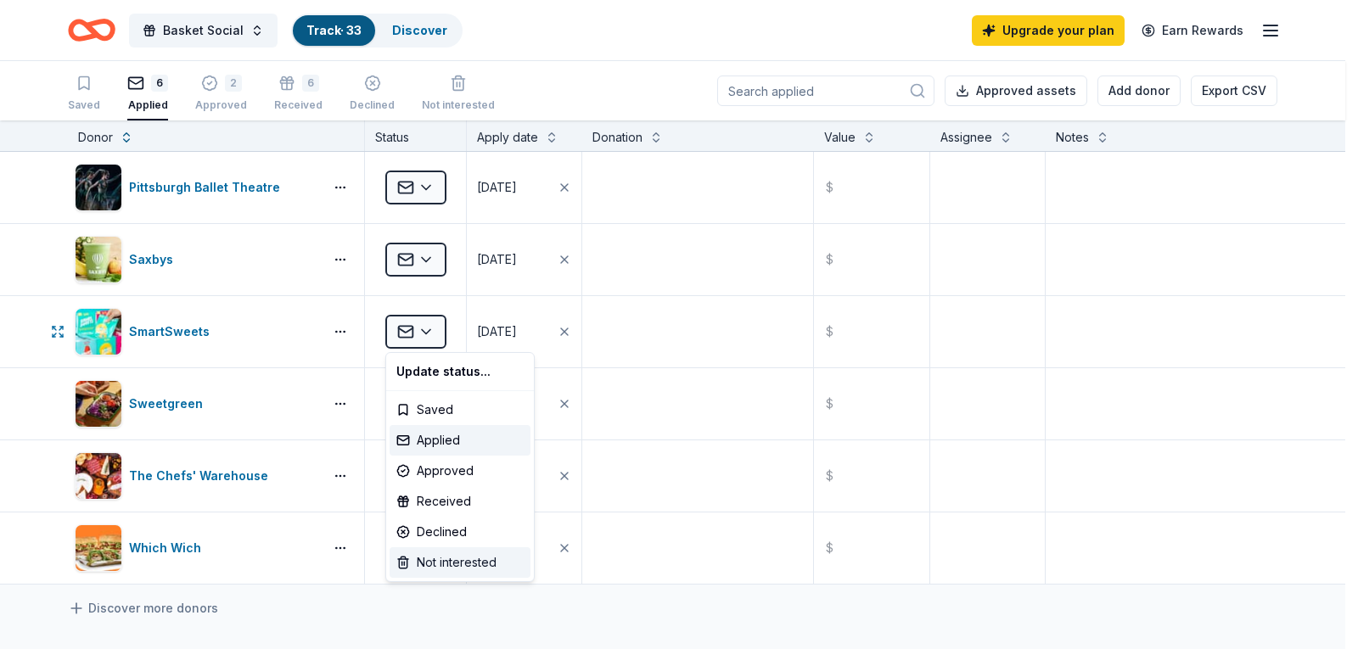
click at [462, 563] on div "Not interested" at bounding box center [460, 562] width 141 height 31
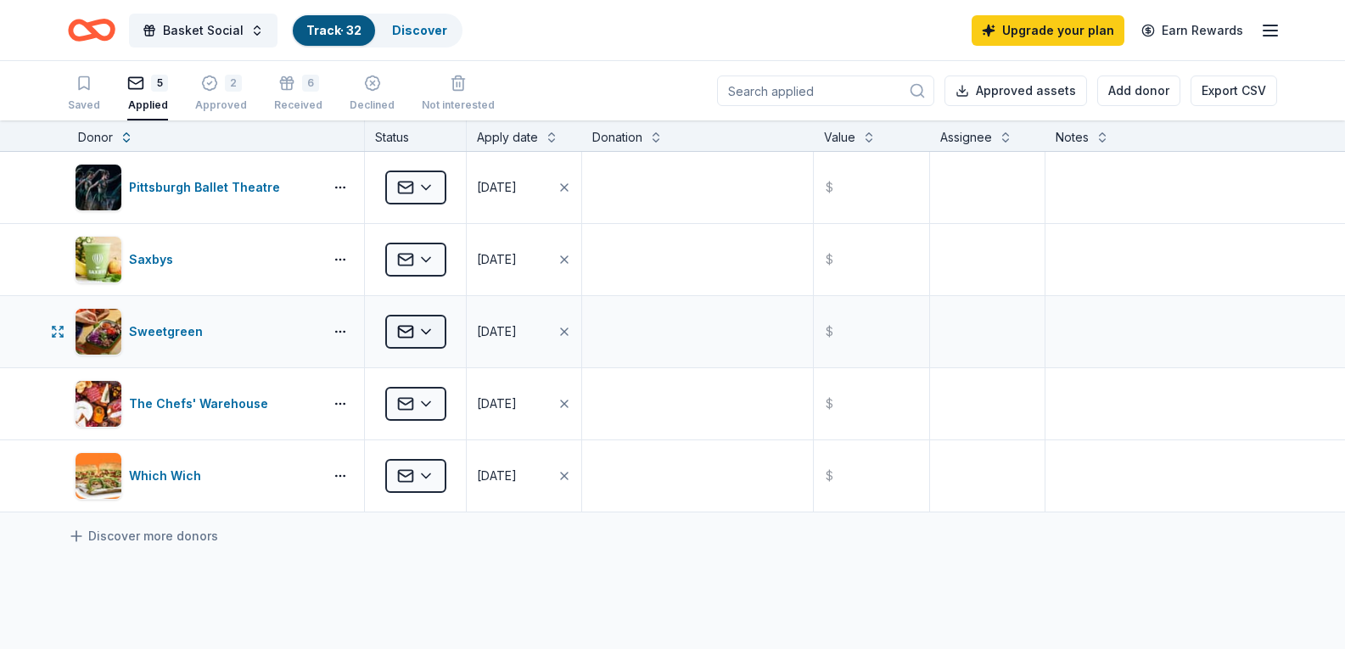
click at [424, 324] on html "Basket Social Track · 32 Discover Upgrade your plan Earn Rewards Saved 5 Applie…" at bounding box center [672, 324] width 1345 height 649
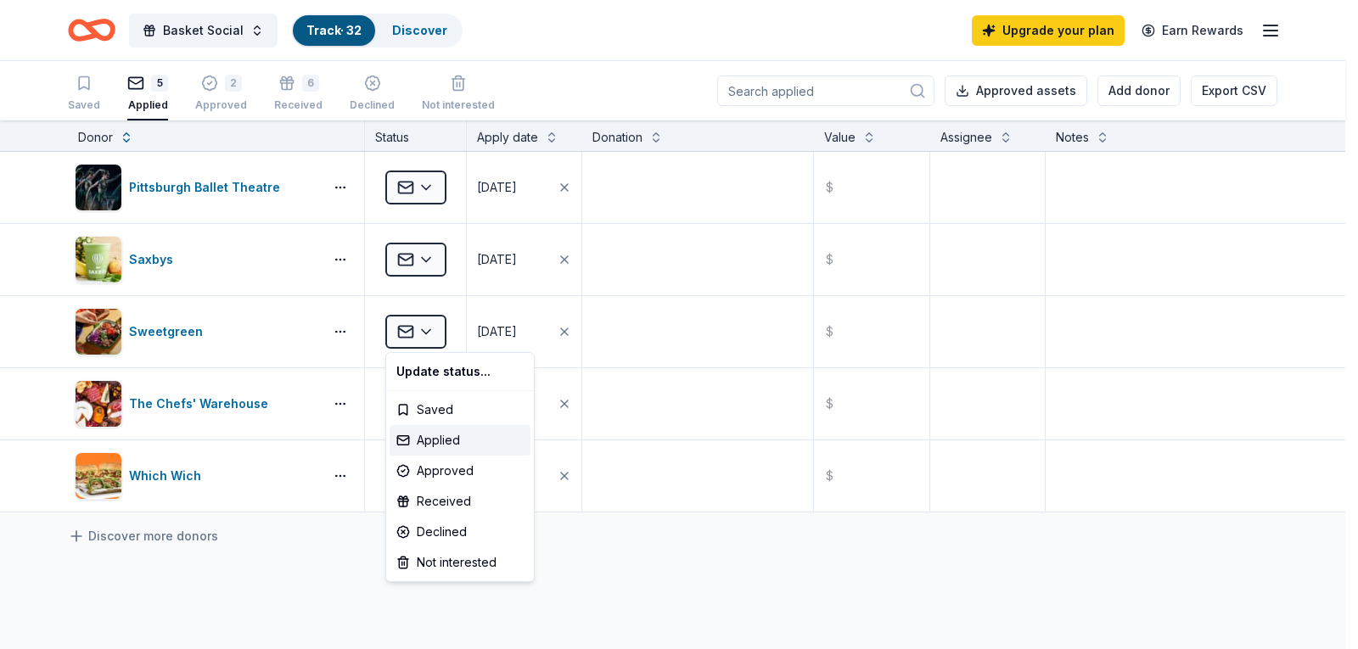
click at [276, 642] on html "Basket Social Track · 32 Discover Upgrade your plan Earn Rewards Saved 5 Applie…" at bounding box center [679, 324] width 1358 height 649
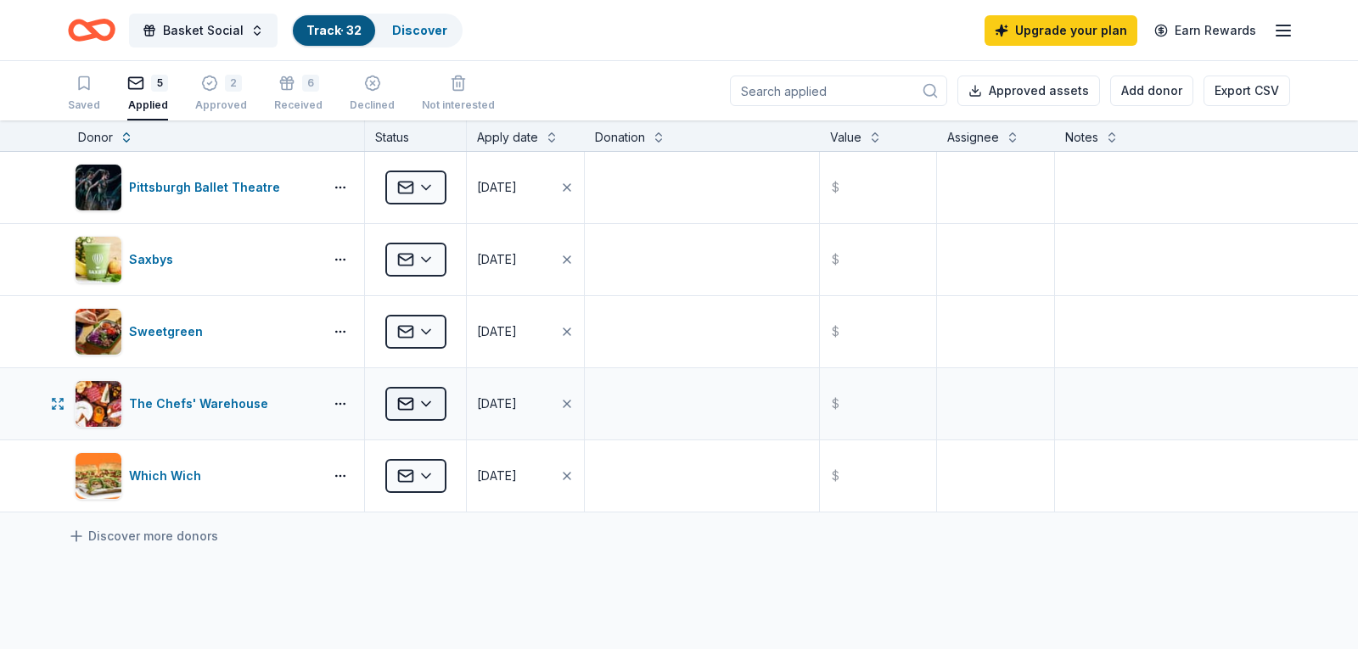
click at [395, 405] on html "Basket Social Track · 32 Discover Upgrade your plan Earn Rewards Saved 5 Applie…" at bounding box center [679, 324] width 1358 height 649
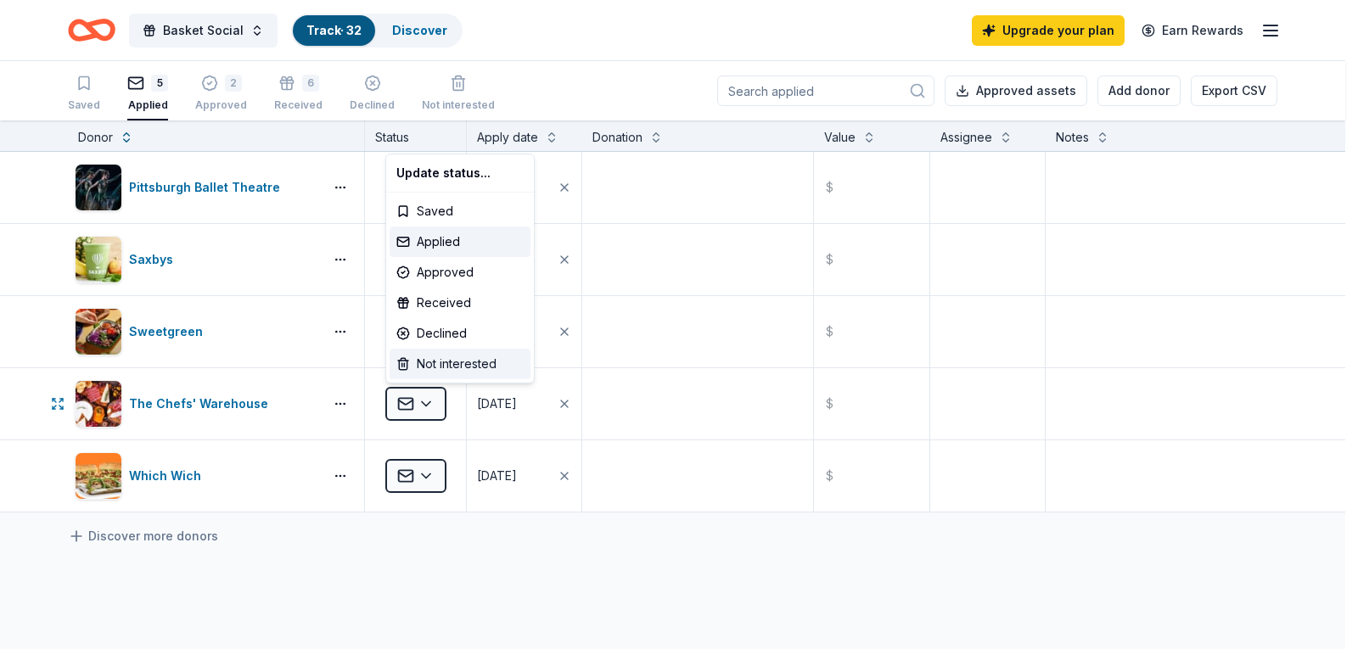
click at [445, 374] on div "Not interested" at bounding box center [460, 364] width 141 height 31
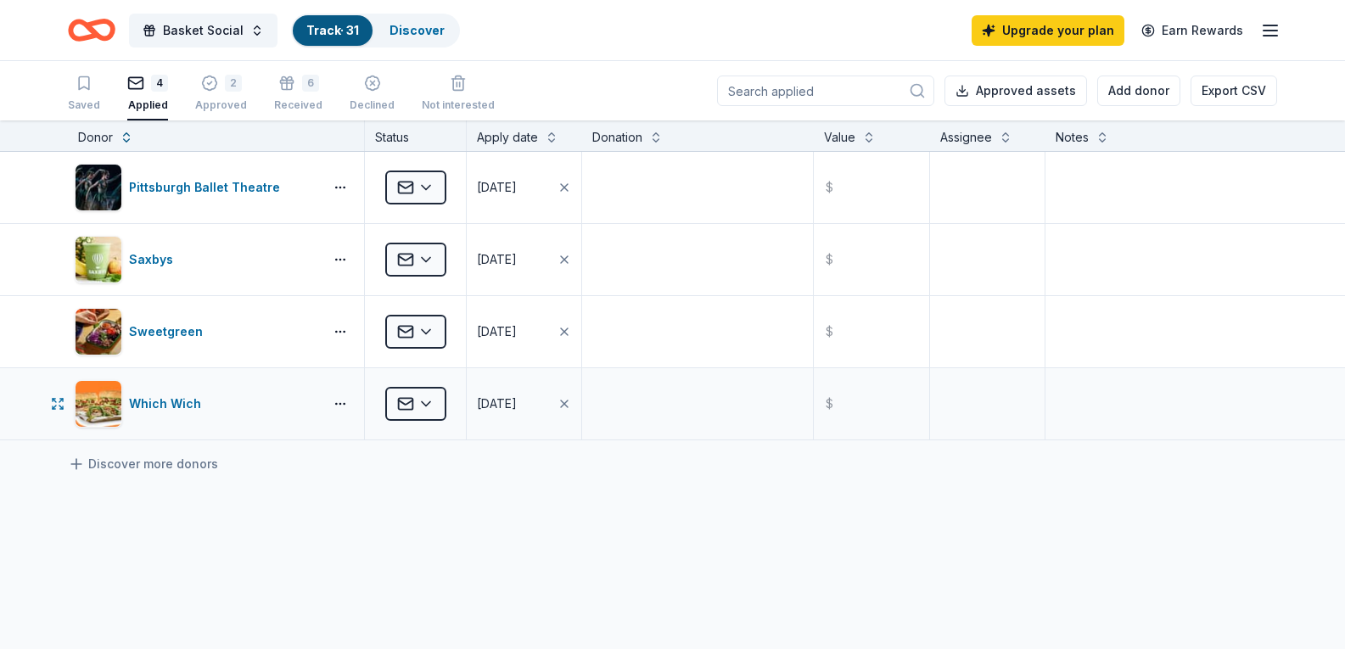
click at [381, 408] on div "Applied" at bounding box center [415, 403] width 101 height 71
click at [391, 399] on html "Basket Social Track · 31 Discover Upgrade your plan Earn Rewards Saved 4 Applie…" at bounding box center [672, 324] width 1345 height 649
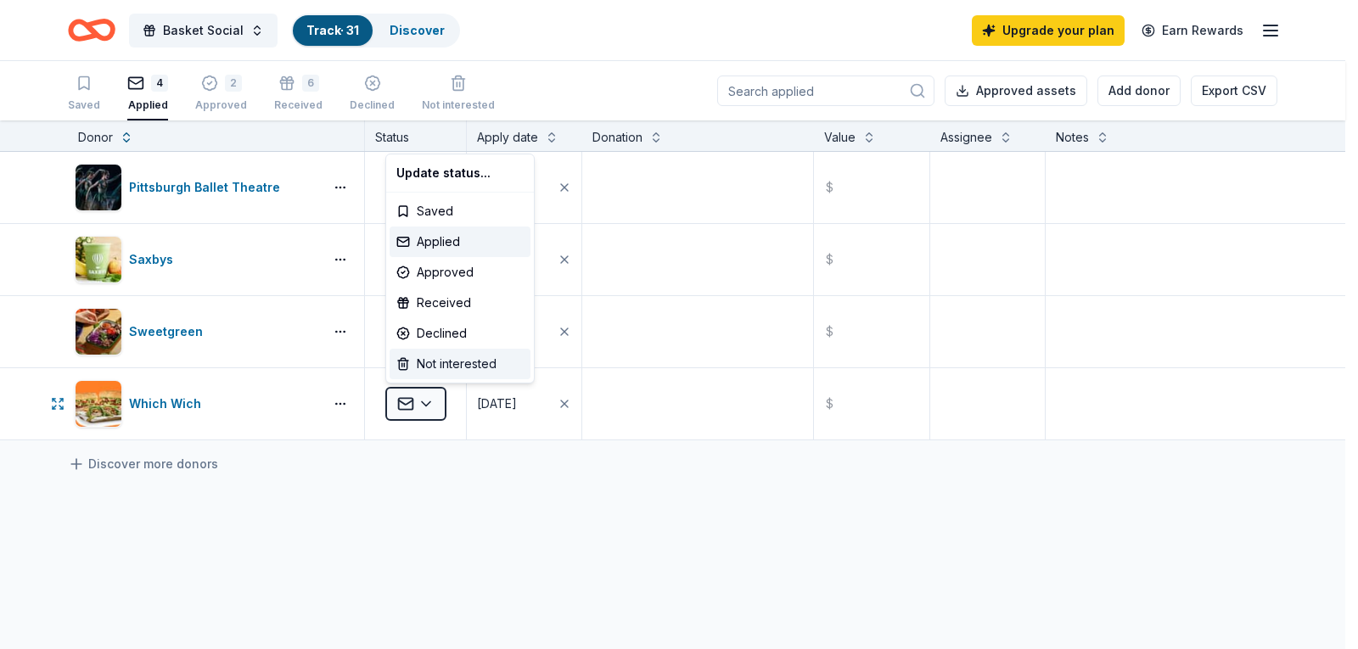
click at [434, 369] on div "Not interested" at bounding box center [460, 364] width 141 height 31
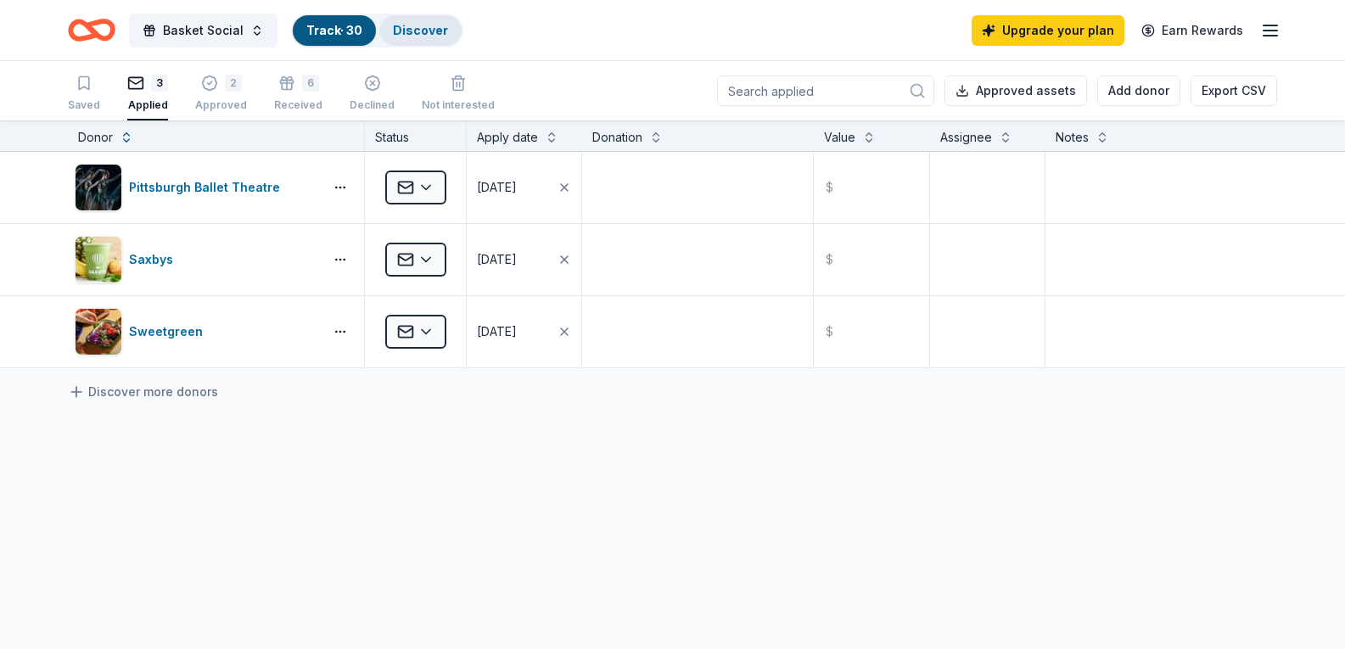
click at [397, 25] on link "Discover" at bounding box center [420, 30] width 55 height 14
